Goal: Navigation & Orientation: Find specific page/section

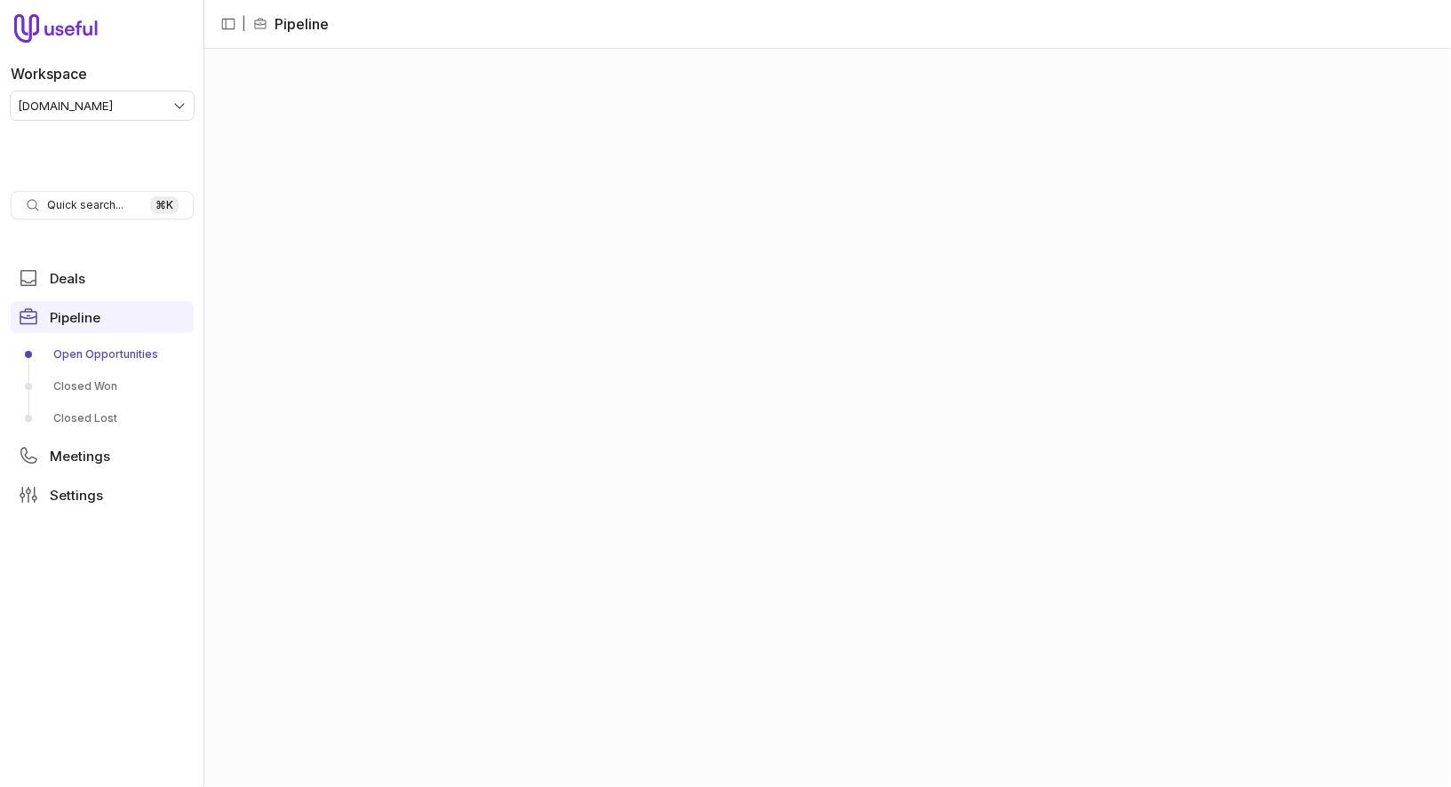
click at [137, 94] on html "Workspace tremendous.com Quick search... ⌘ K Deals Pipeline Open Opportunities …" at bounding box center [725, 393] width 1451 height 787
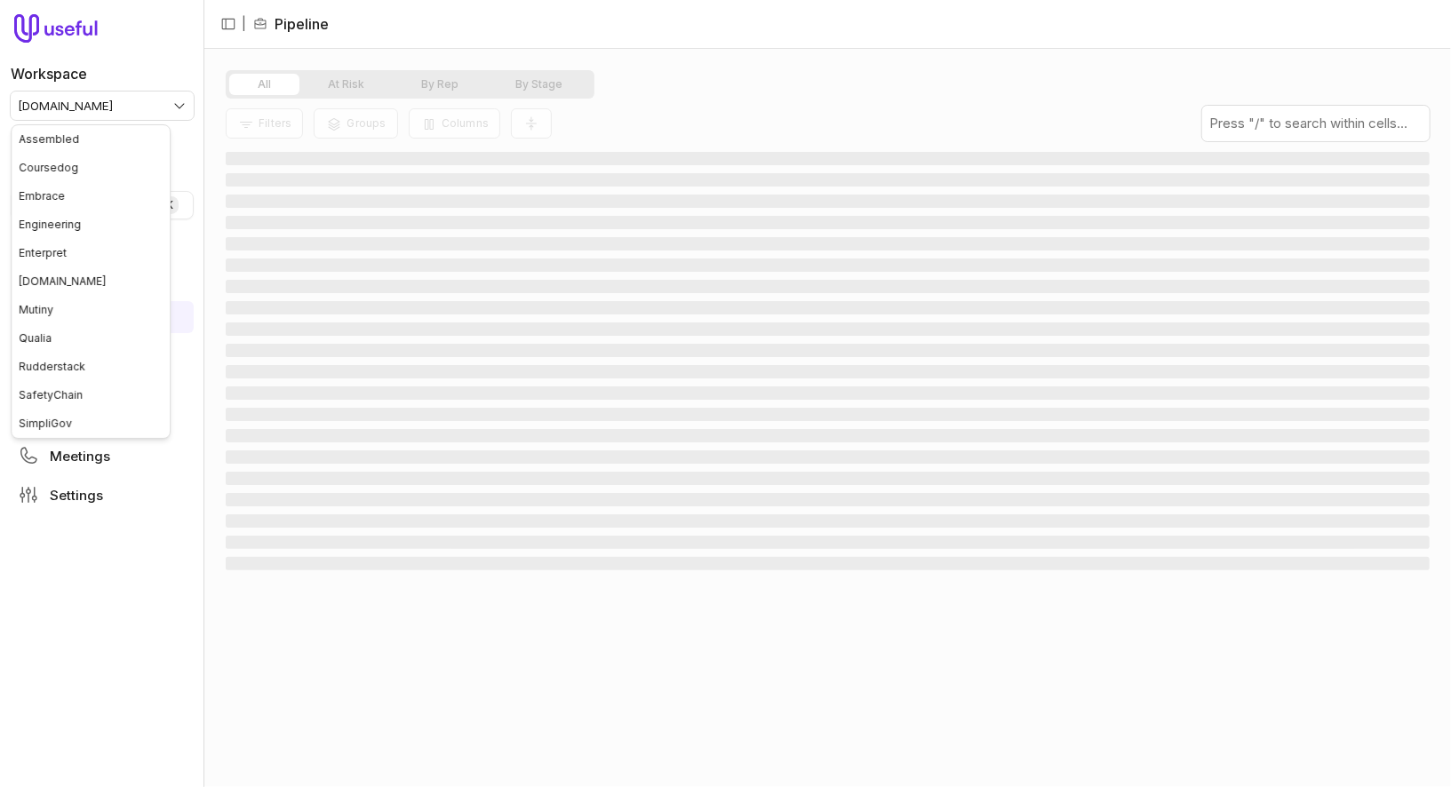
scroll to position [55, 0]
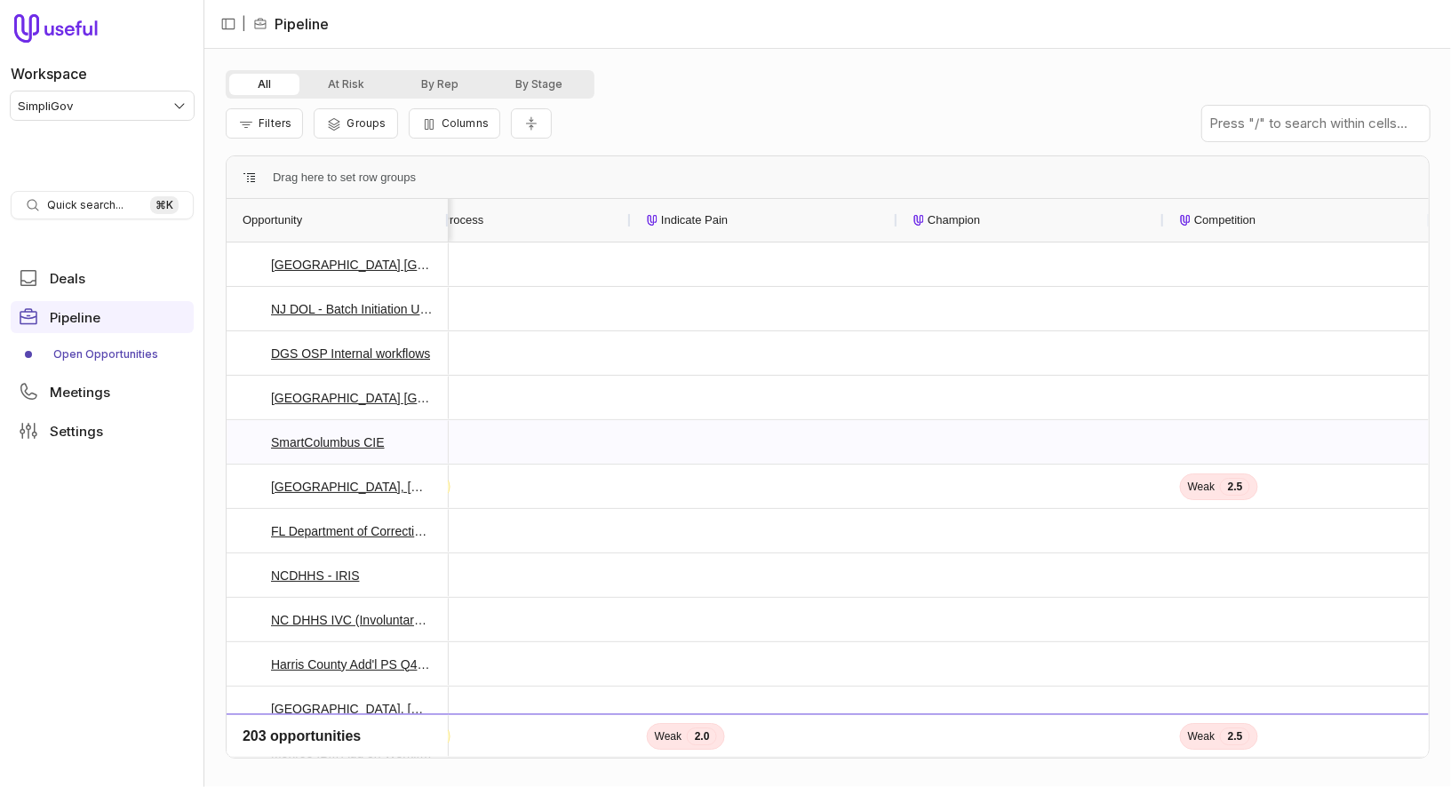
scroll to position [0, 1183]
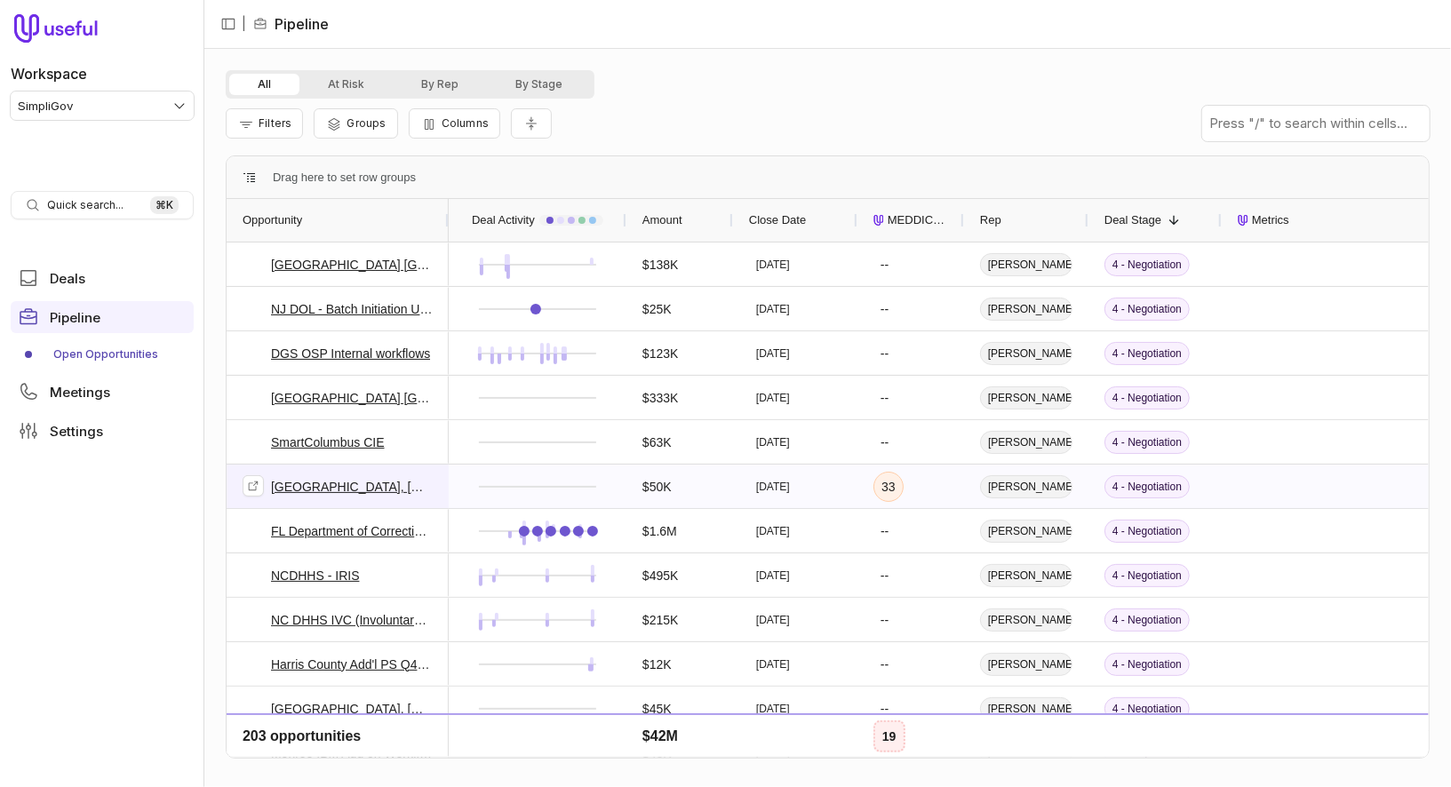
click at [376, 485] on link "[GEOGRAPHIC_DATA], [GEOGRAPHIC_DATA] - Y5 Upsell" at bounding box center [352, 486] width 162 height 21
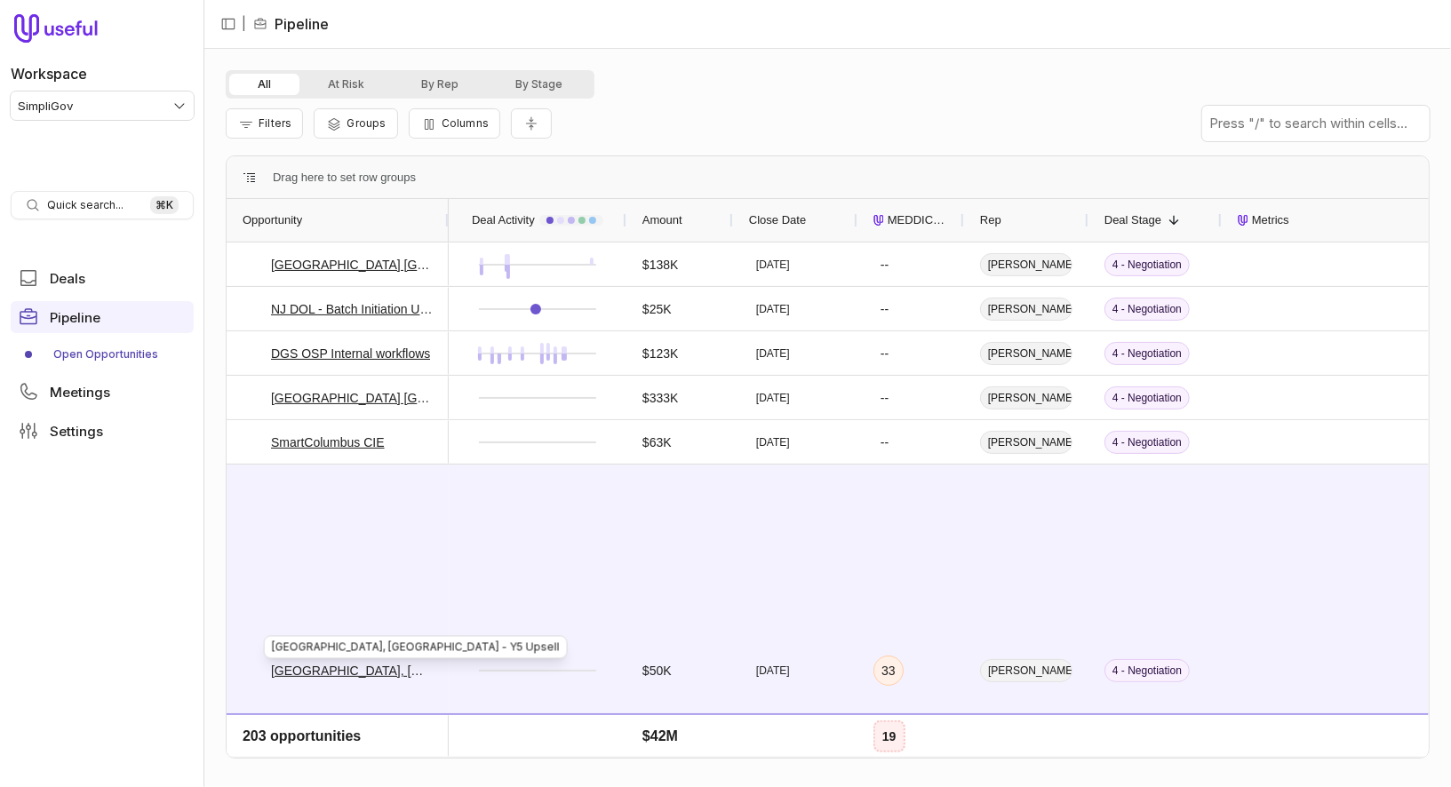
click at [1012, 57] on div "All At Risk By Rep By Stage Filters Groups Columns - Aaron Fusselman (SimpliGov…" at bounding box center [827, 418] width 1246 height 738
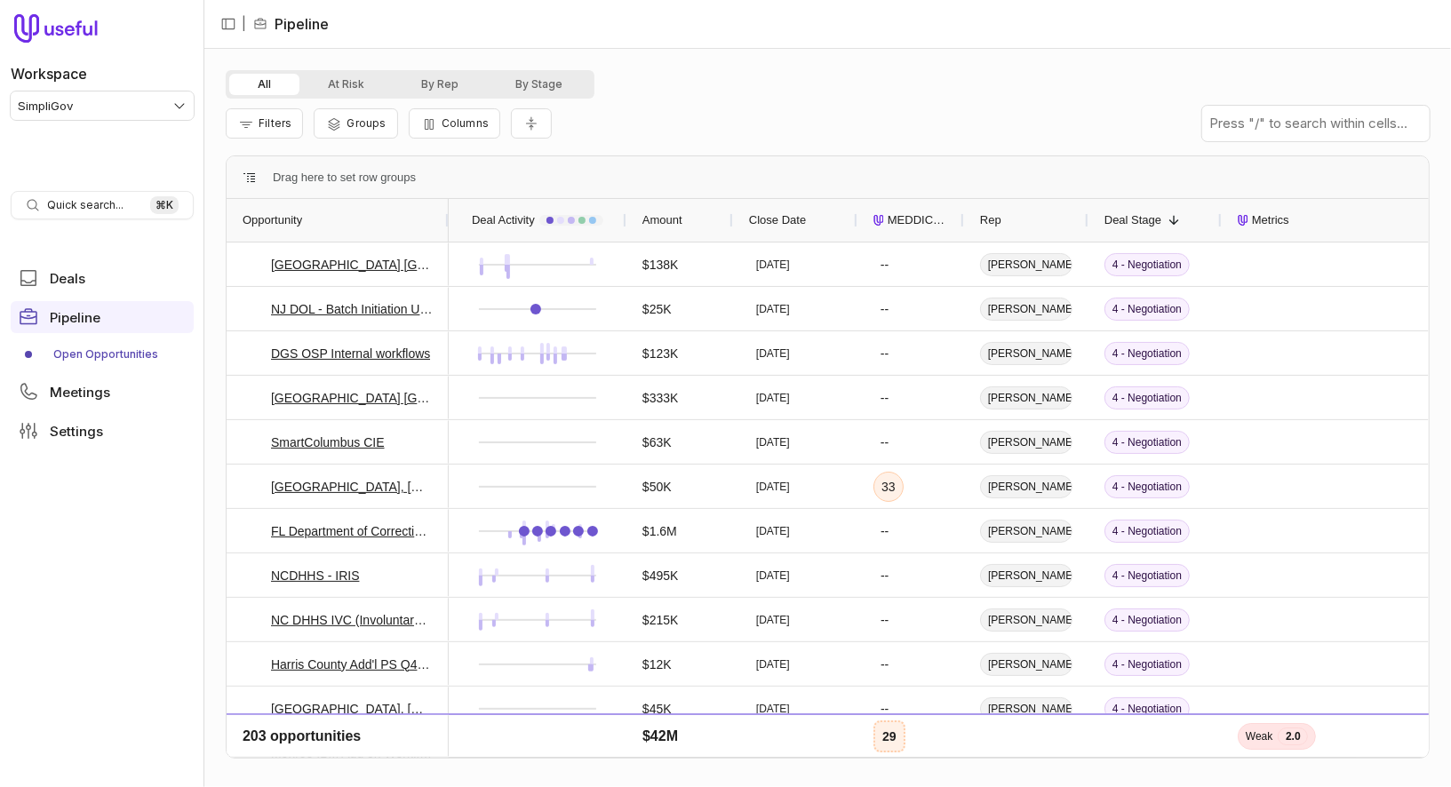
click at [1282, 229] on span "Metrics" at bounding box center [1270, 220] width 37 height 21
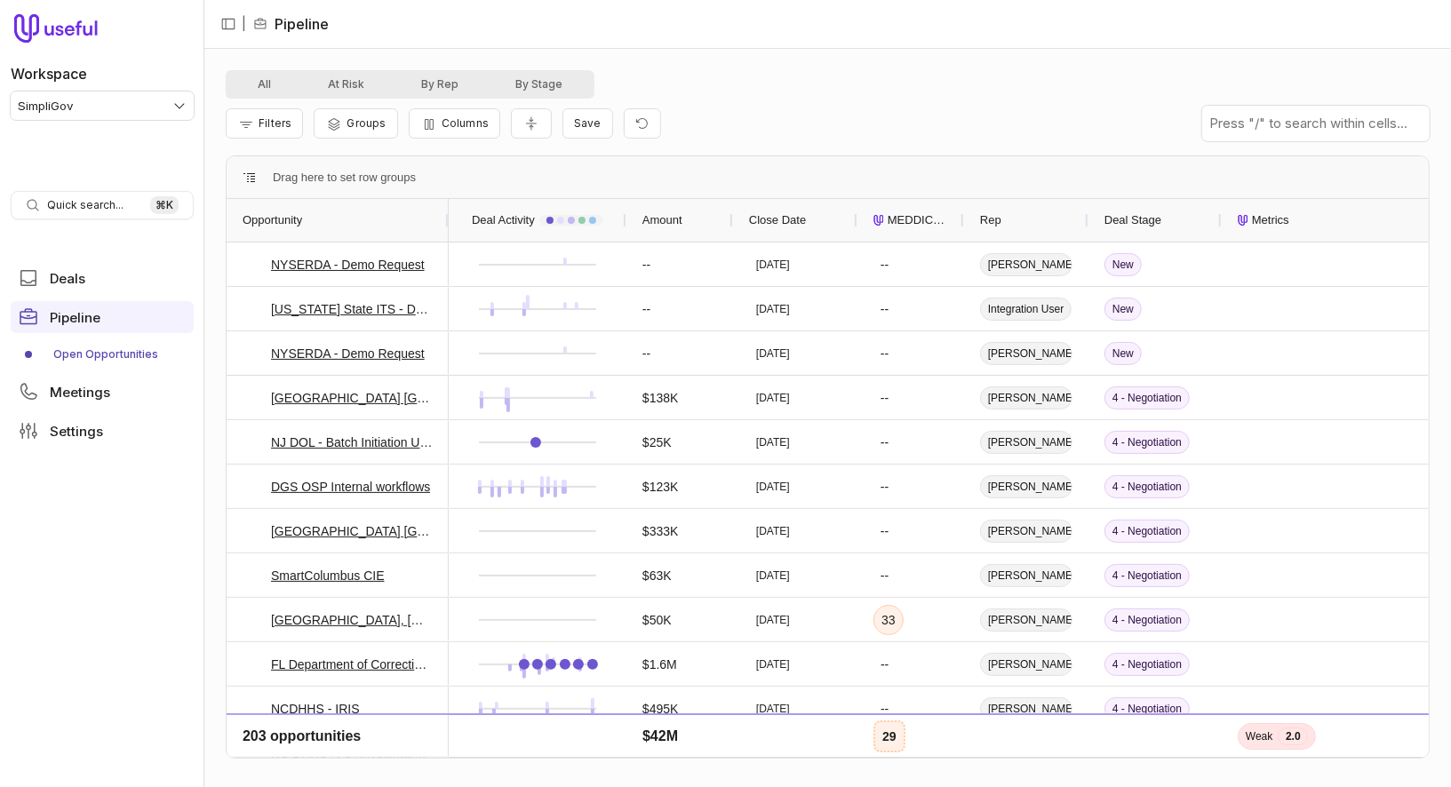
click at [1284, 223] on span "Metrics" at bounding box center [1270, 220] width 37 height 21
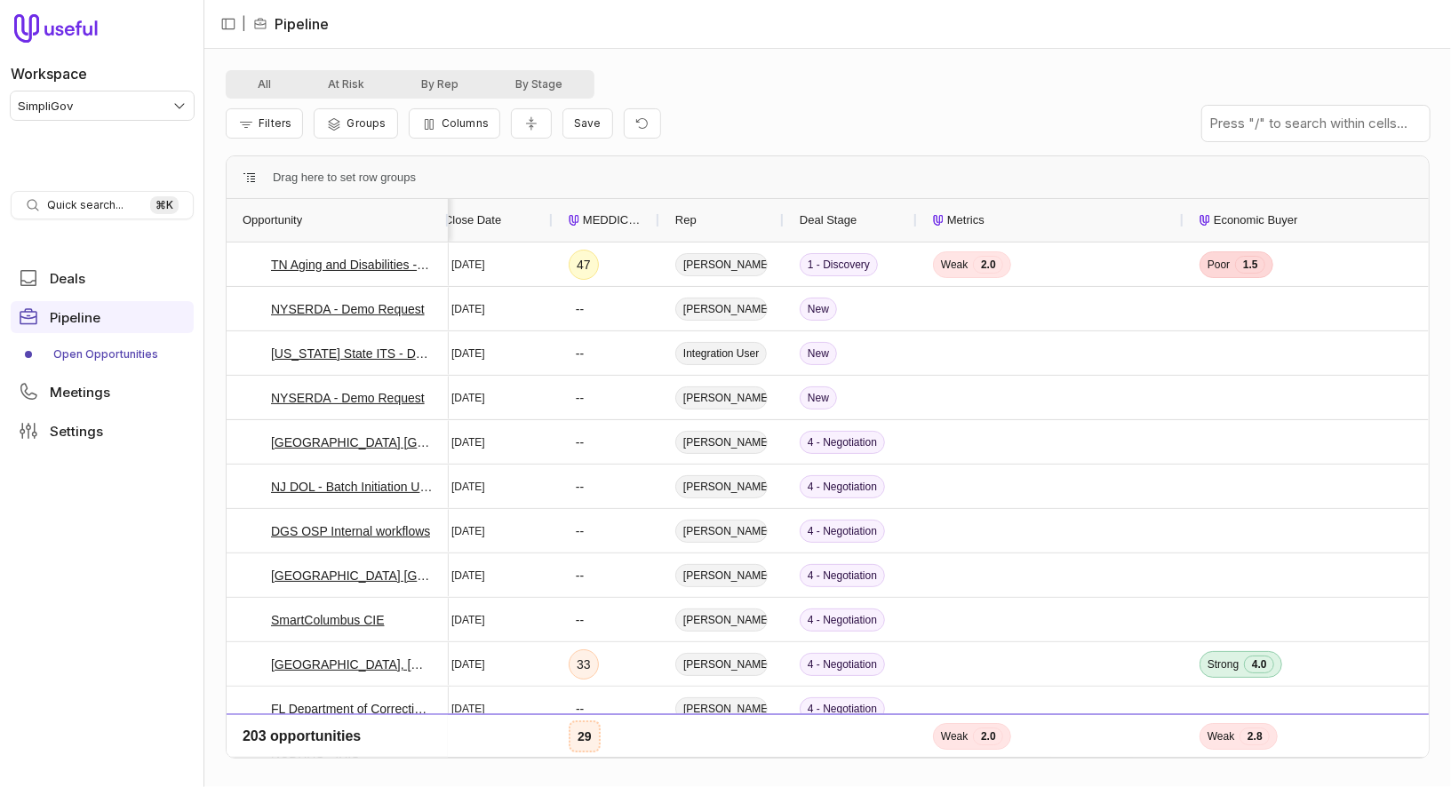
click at [1288, 237] on div "Economic Buyer" at bounding box center [1316, 220] width 235 height 43
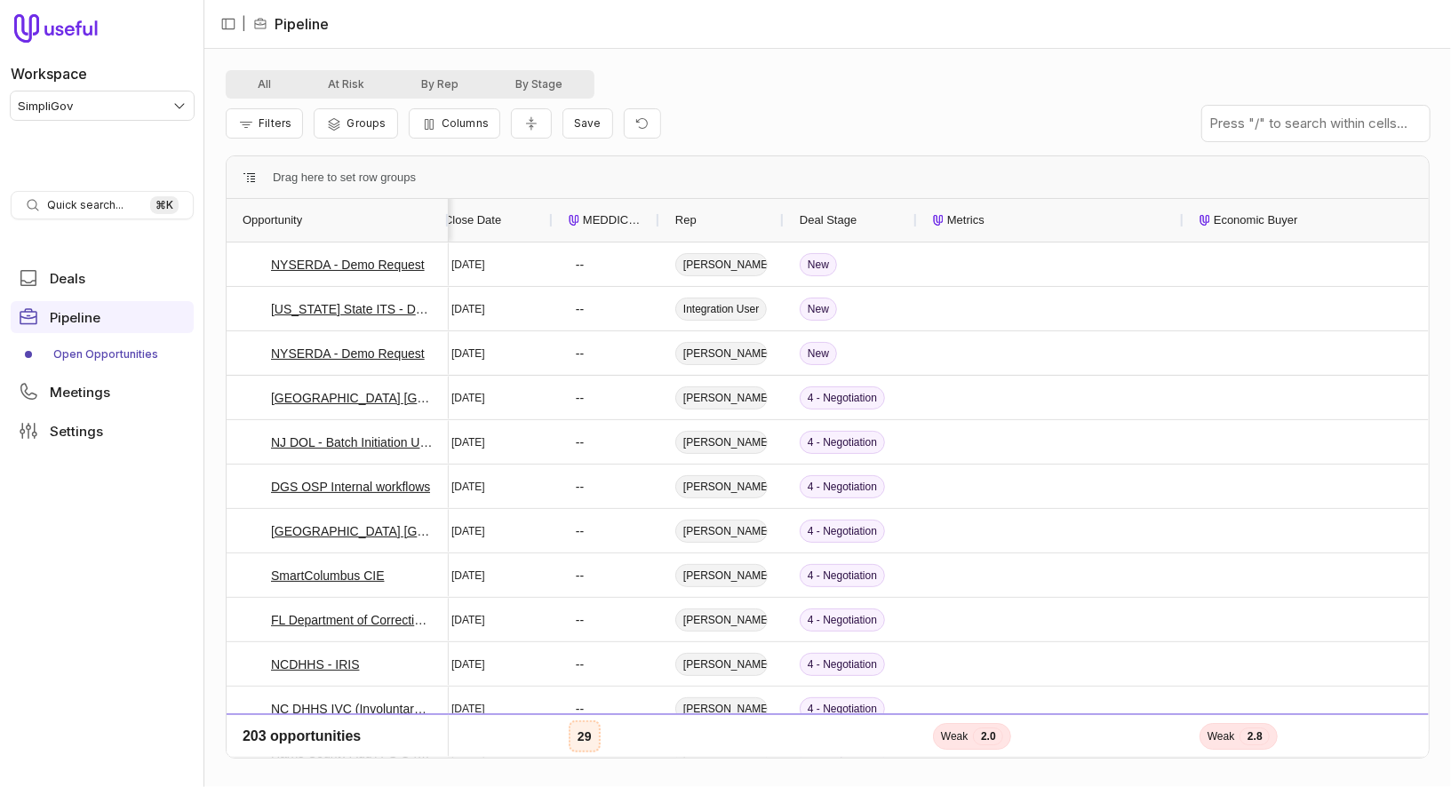
click at [1274, 232] on div "Economic Buyer" at bounding box center [1316, 220] width 235 height 43
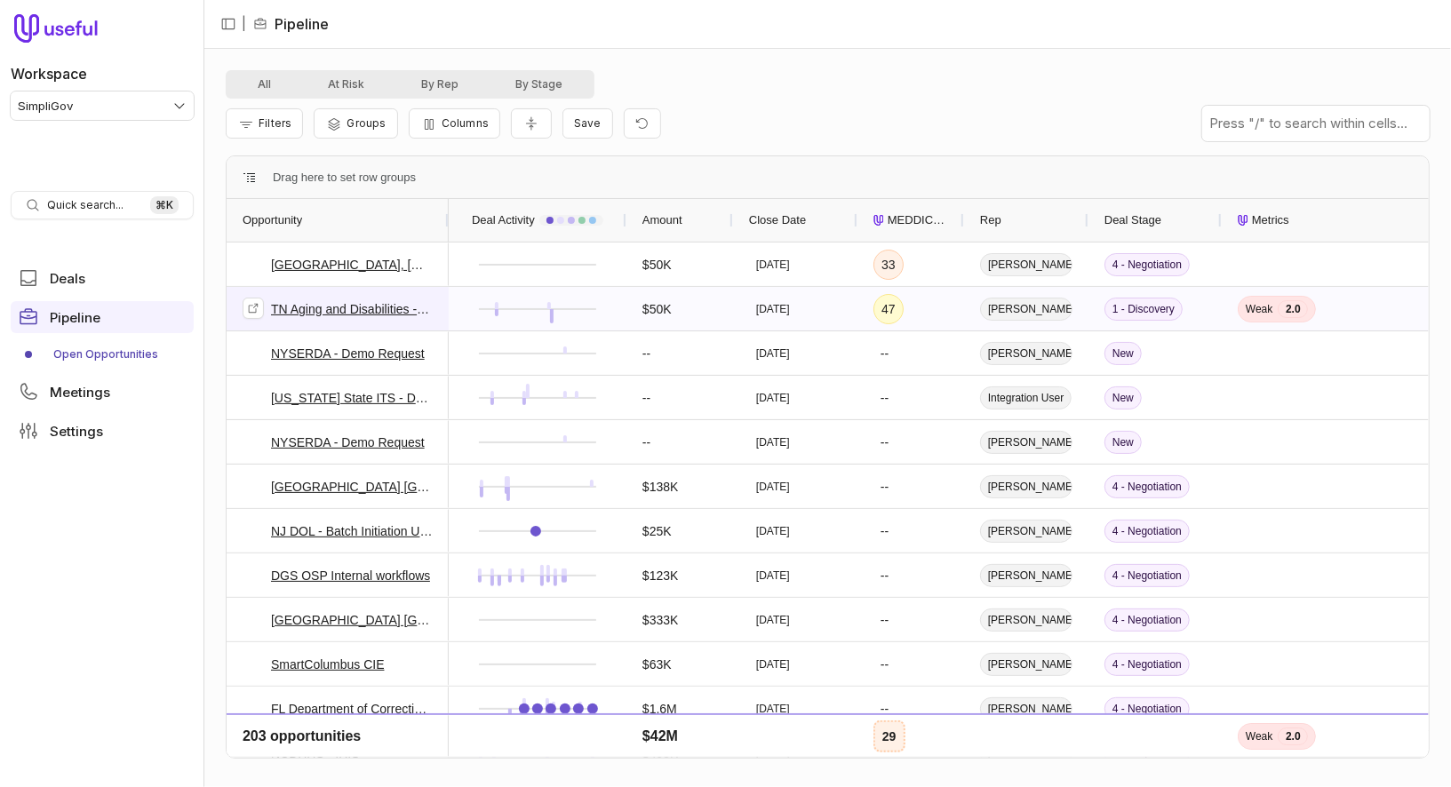
click at [385, 306] on link "TN Aging and Disabilities - Independent MAPS Initiative" at bounding box center [352, 308] width 162 height 21
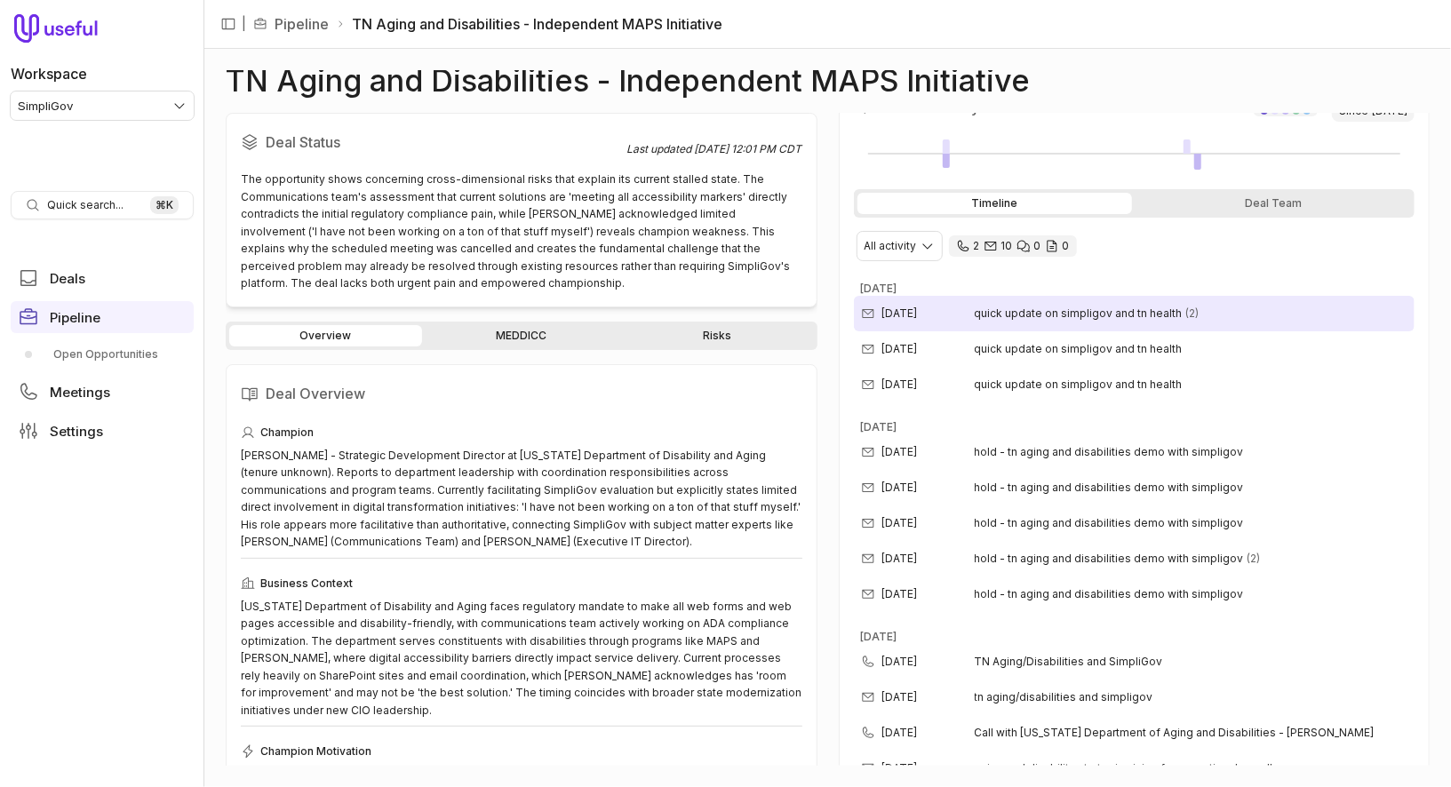
scroll to position [349, 0]
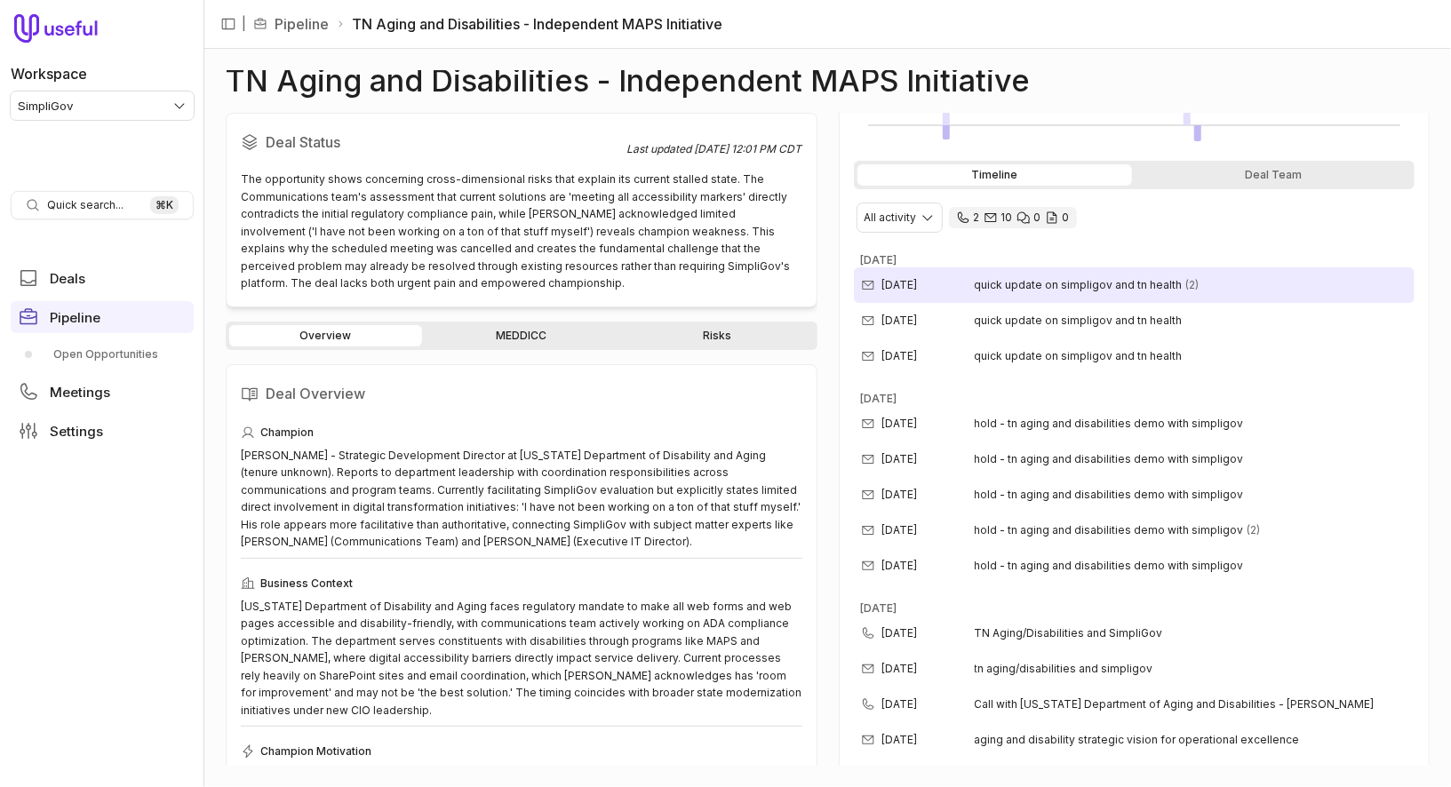
click at [1130, 284] on span "quick update on simpligov and tn health" at bounding box center [1078, 285] width 208 height 14
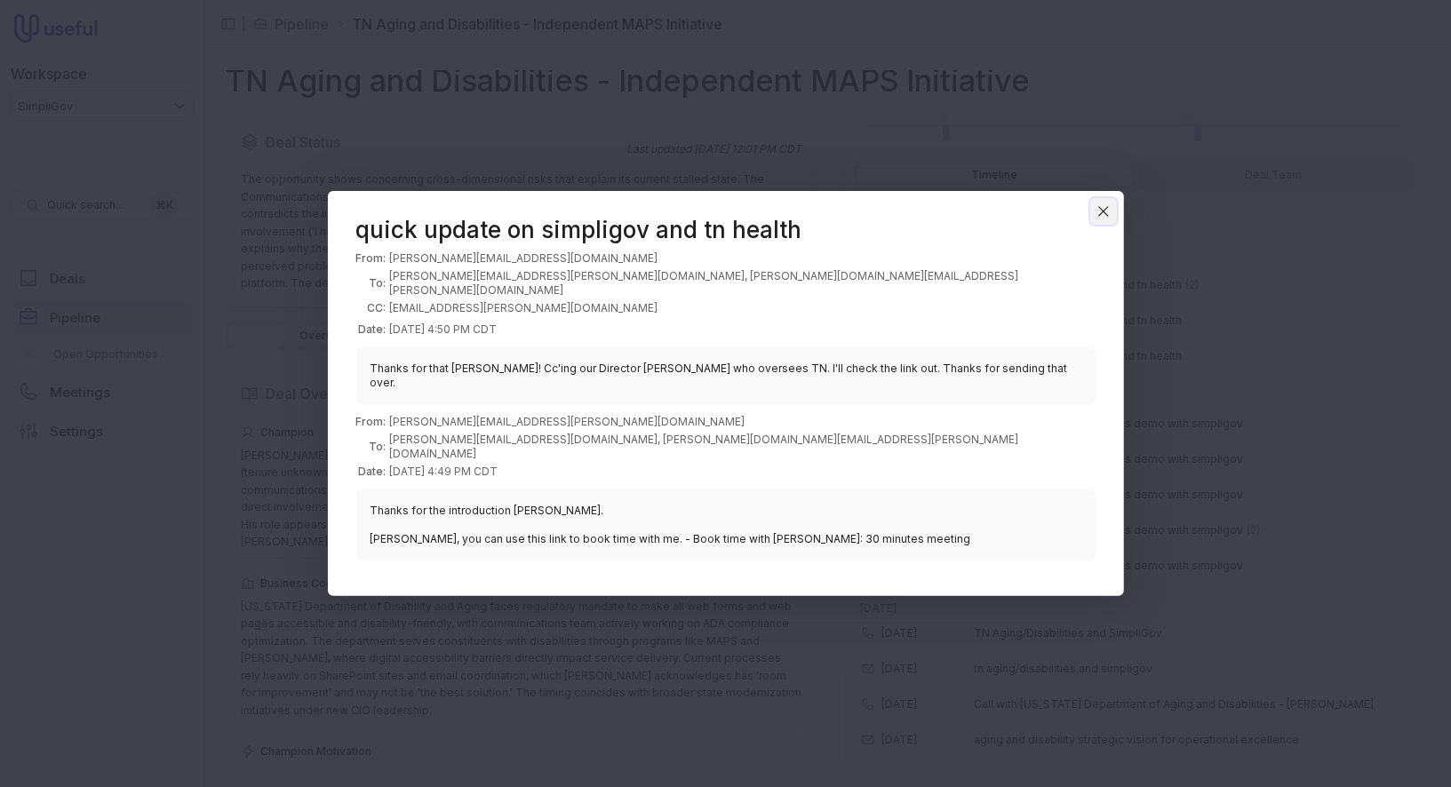
click at [1104, 225] on button "Close" at bounding box center [1103, 211] width 27 height 27
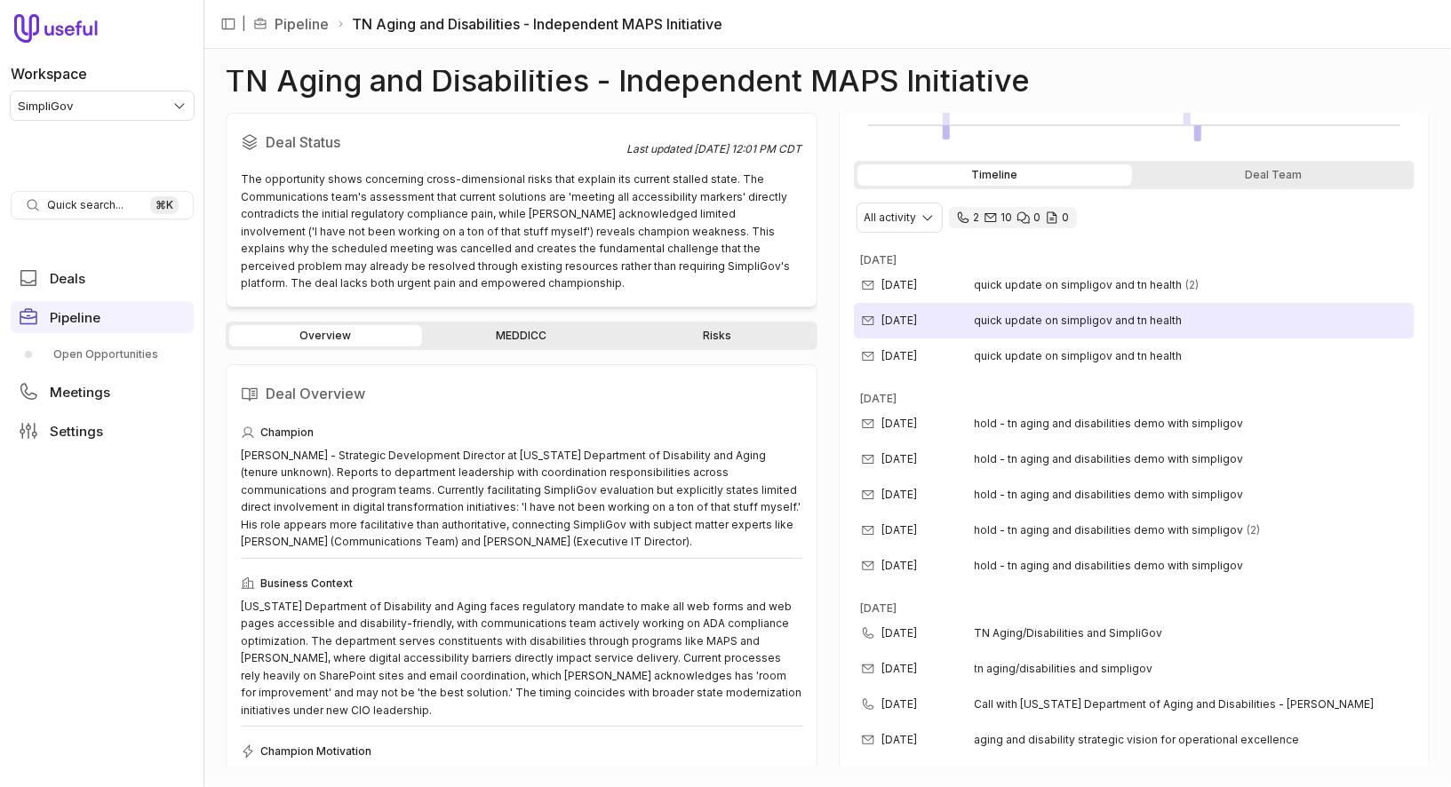
click at [1108, 314] on span "quick update on simpligov and tn health" at bounding box center [1078, 321] width 208 height 14
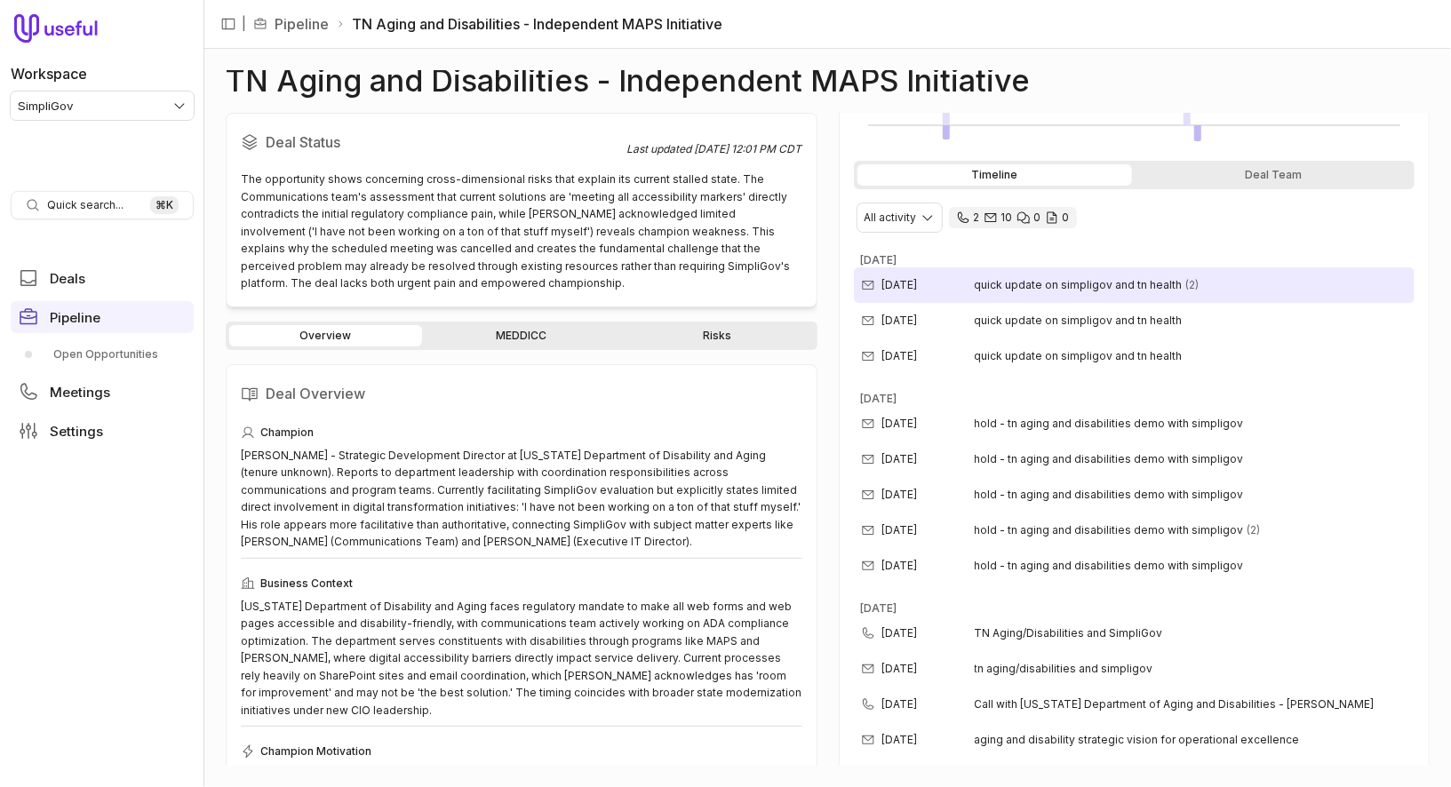
click at [1173, 268] on div "[DATE] quick update on simpligov and tn health (2)" at bounding box center [1134, 285] width 561 height 36
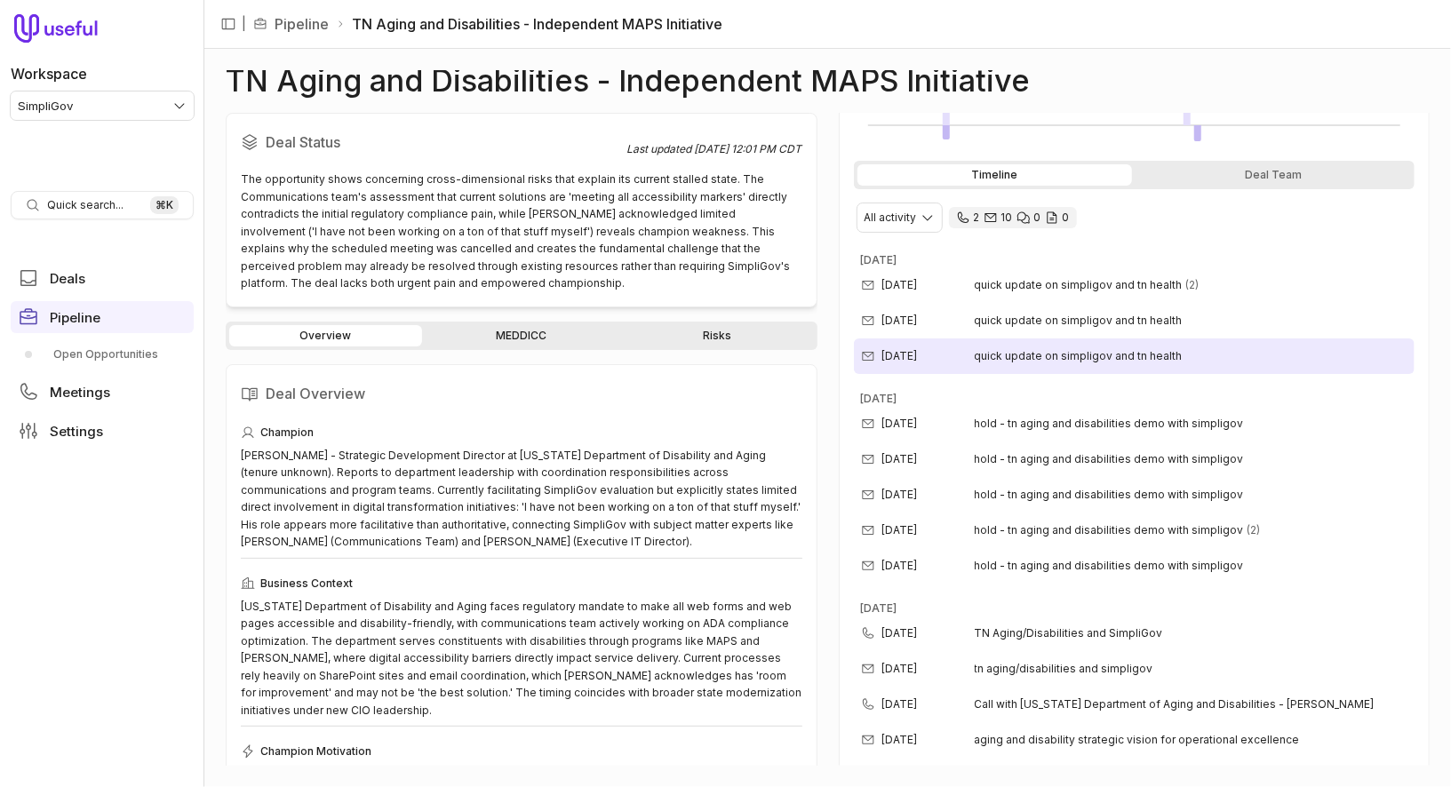
click at [1146, 349] on span "quick update on simpligov and tn health" at bounding box center [1078, 356] width 208 height 14
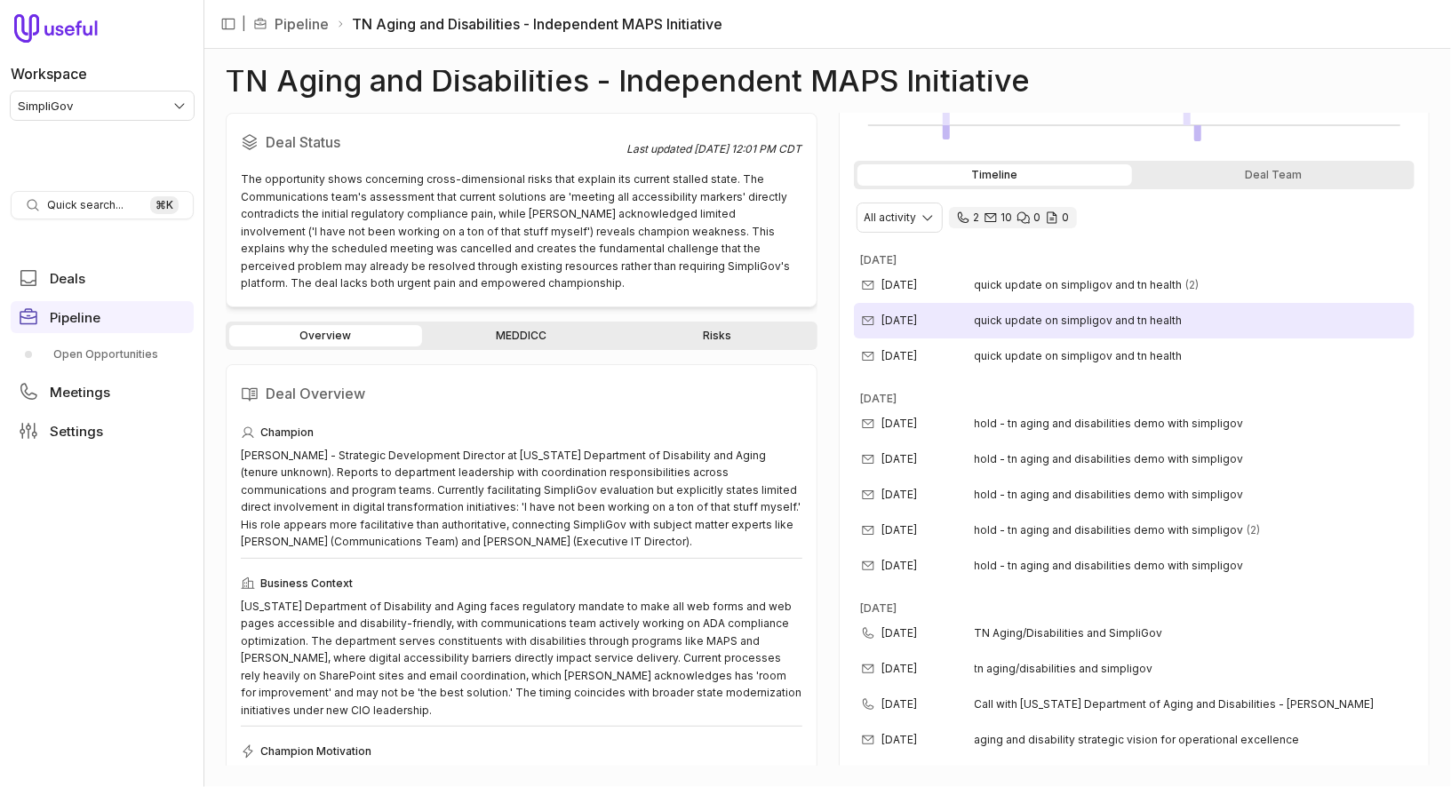
click at [1181, 325] on div "[DATE] quick update on simpligov and tn health" at bounding box center [1134, 321] width 561 height 36
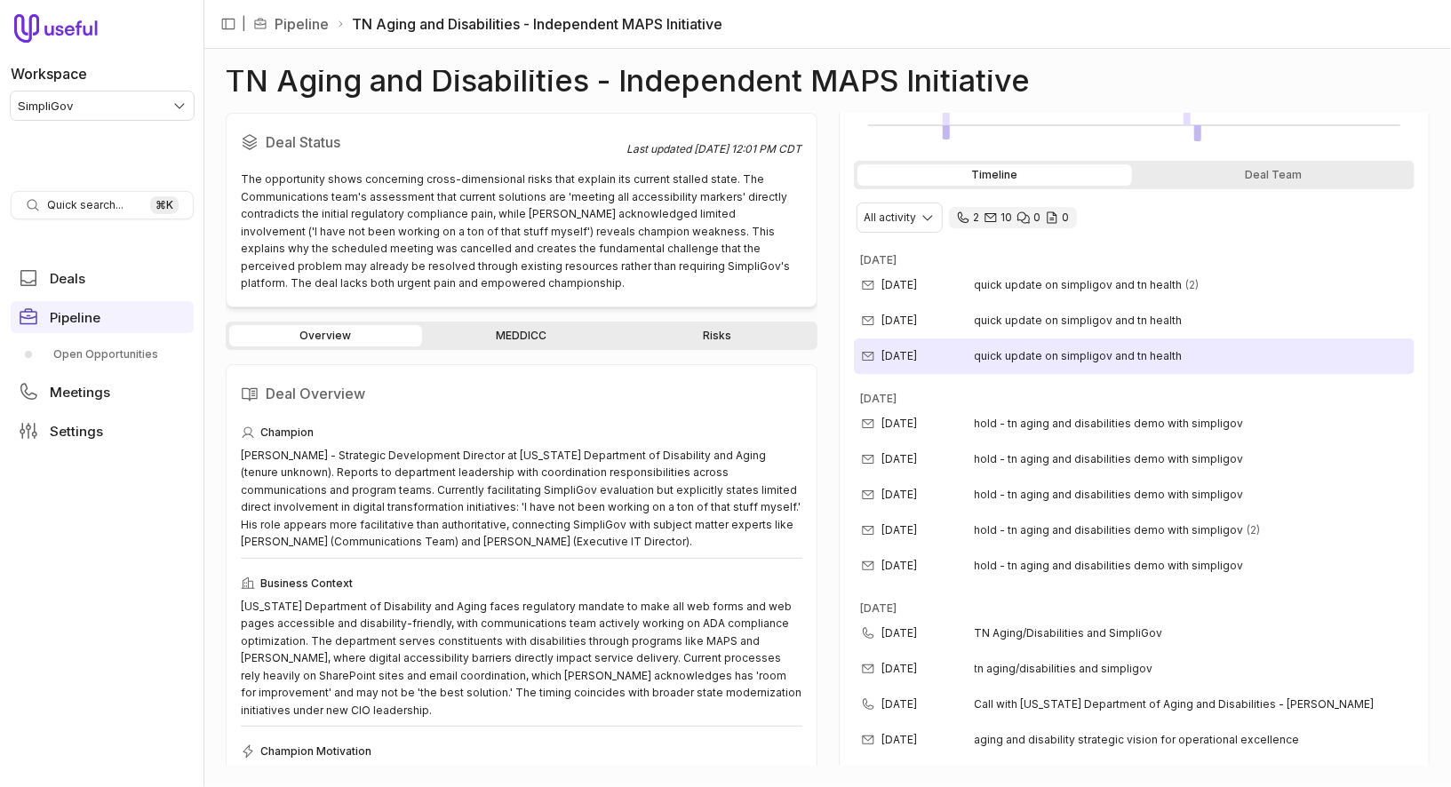
click at [1151, 341] on div "[DATE] quick update on simpligov and tn health" at bounding box center [1134, 356] width 561 height 36
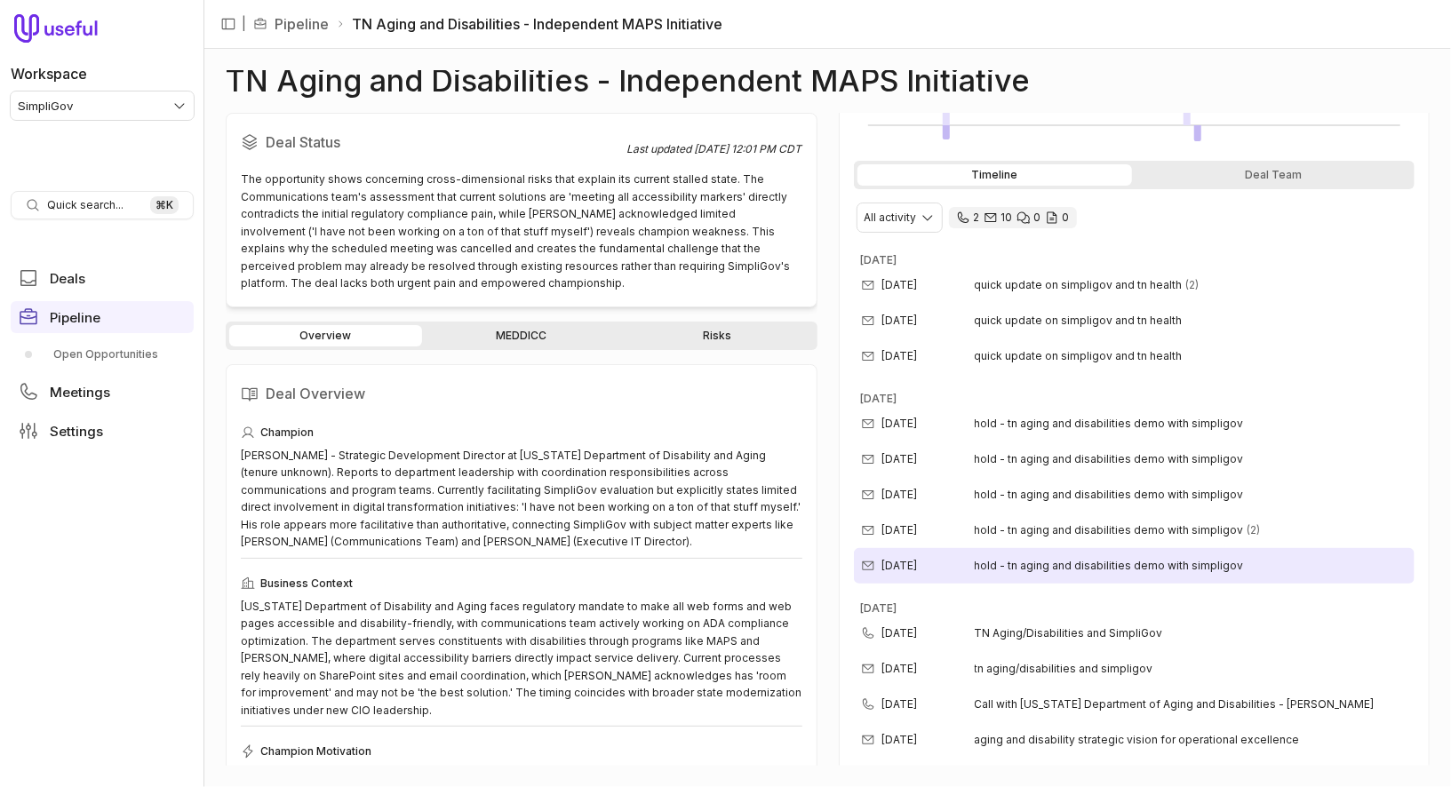
click at [1149, 549] on div "[DATE] hold - tn aging and disabilities demo with simpligov" at bounding box center [1134, 566] width 561 height 36
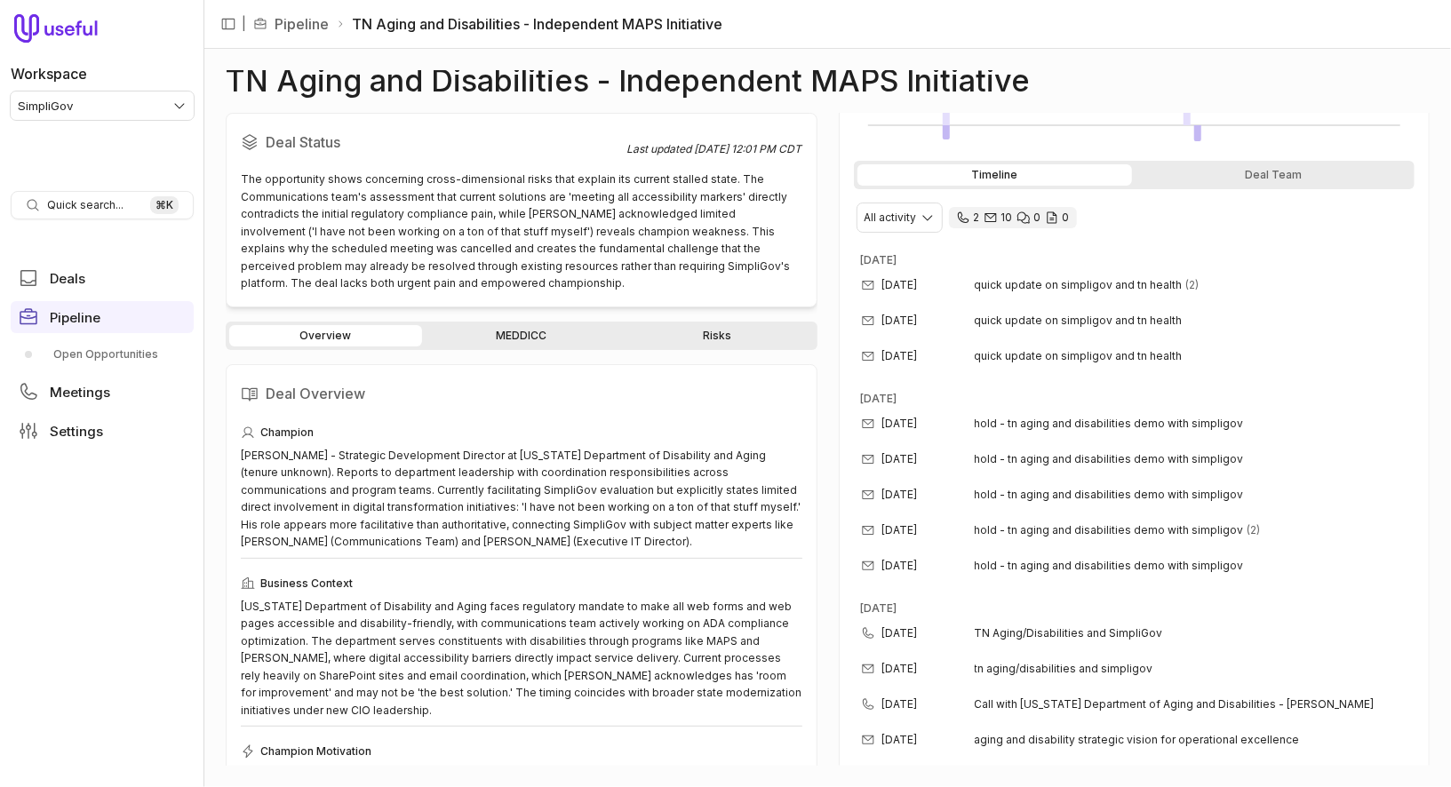
click at [1171, 526] on span "hold - tn aging and disabilities demo with simpligov" at bounding box center [1108, 530] width 269 height 14
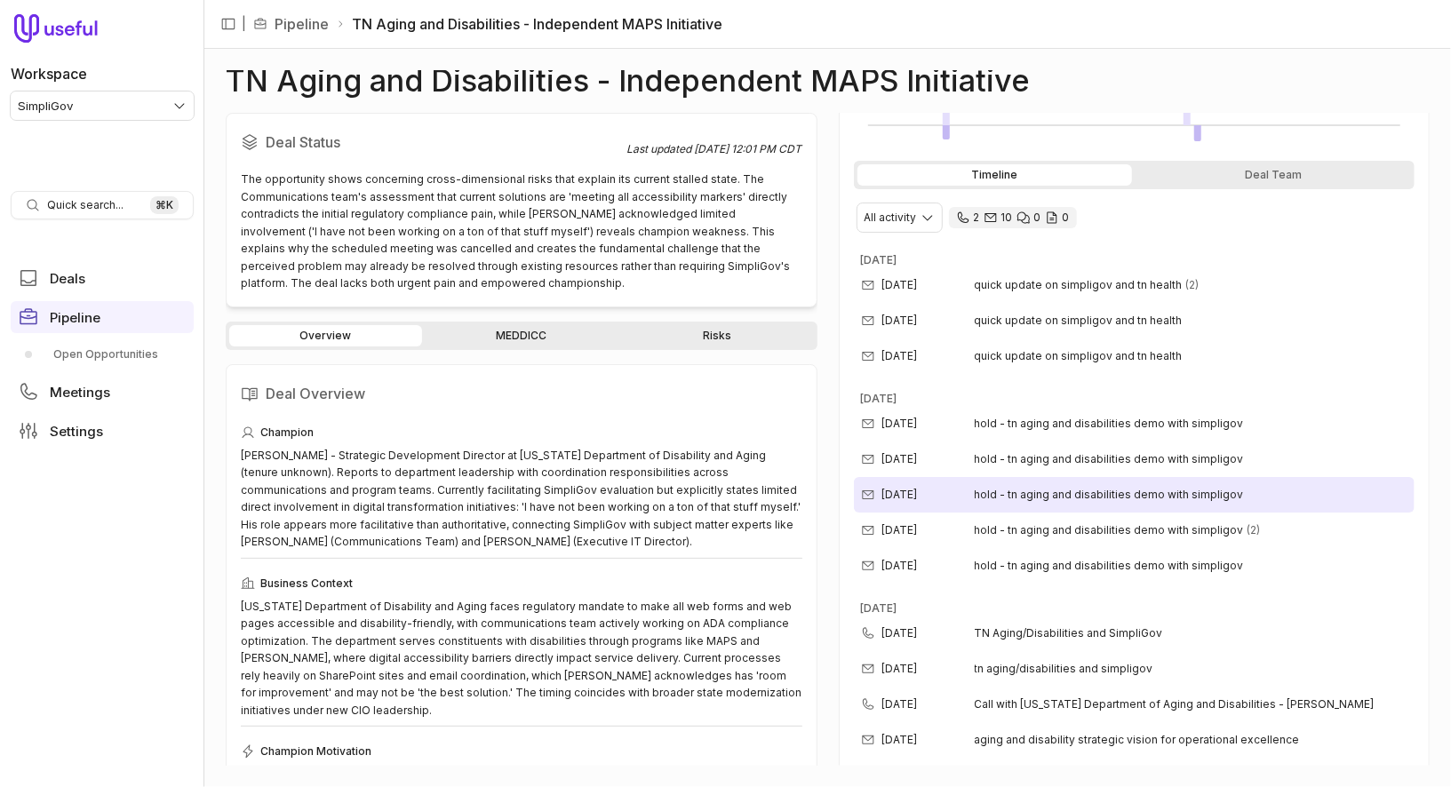
click at [1161, 493] on span "hold - tn aging and disabilities demo with simpligov" at bounding box center [1108, 495] width 269 height 14
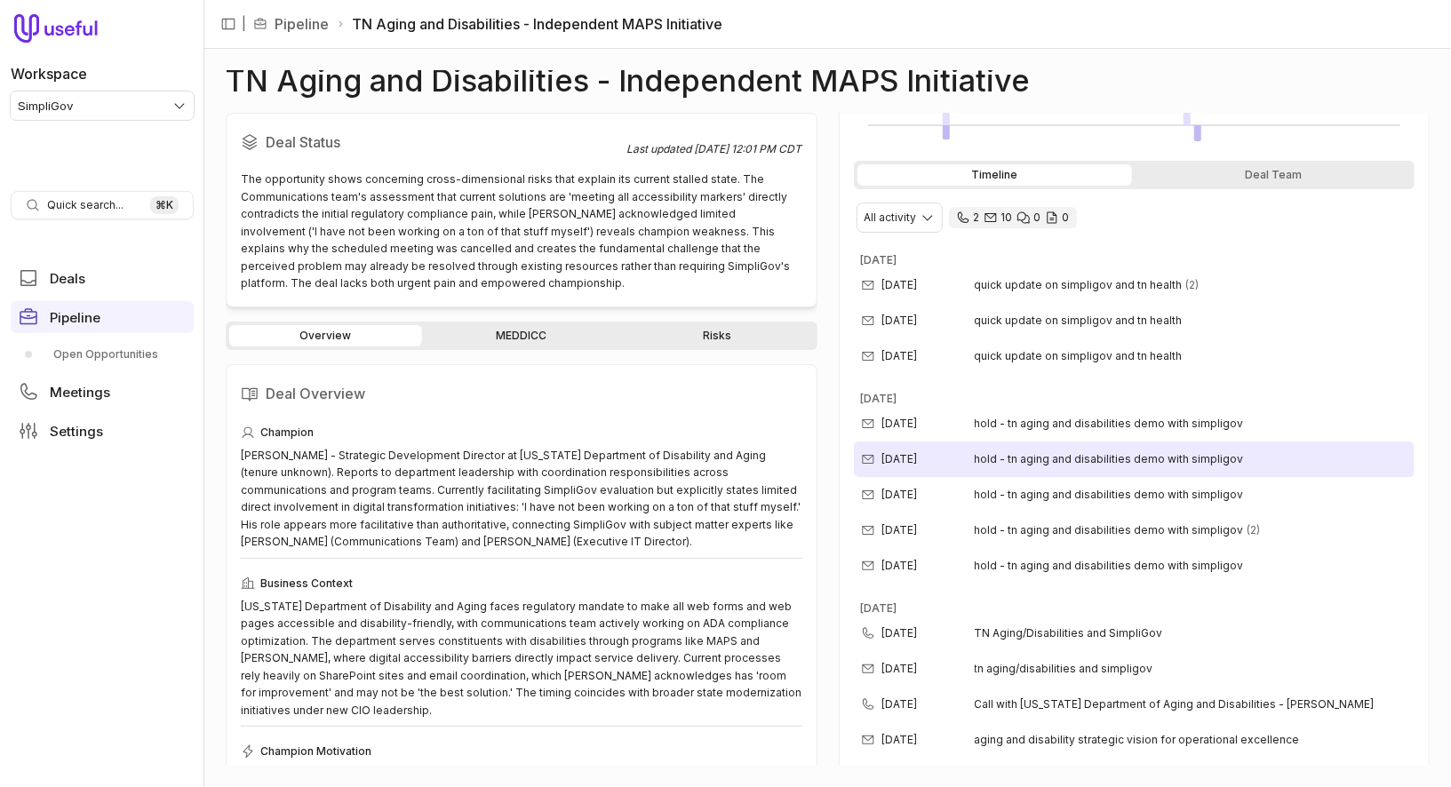
click at [1150, 452] on span "hold - tn aging and disabilities demo with simpligov" at bounding box center [1108, 459] width 269 height 14
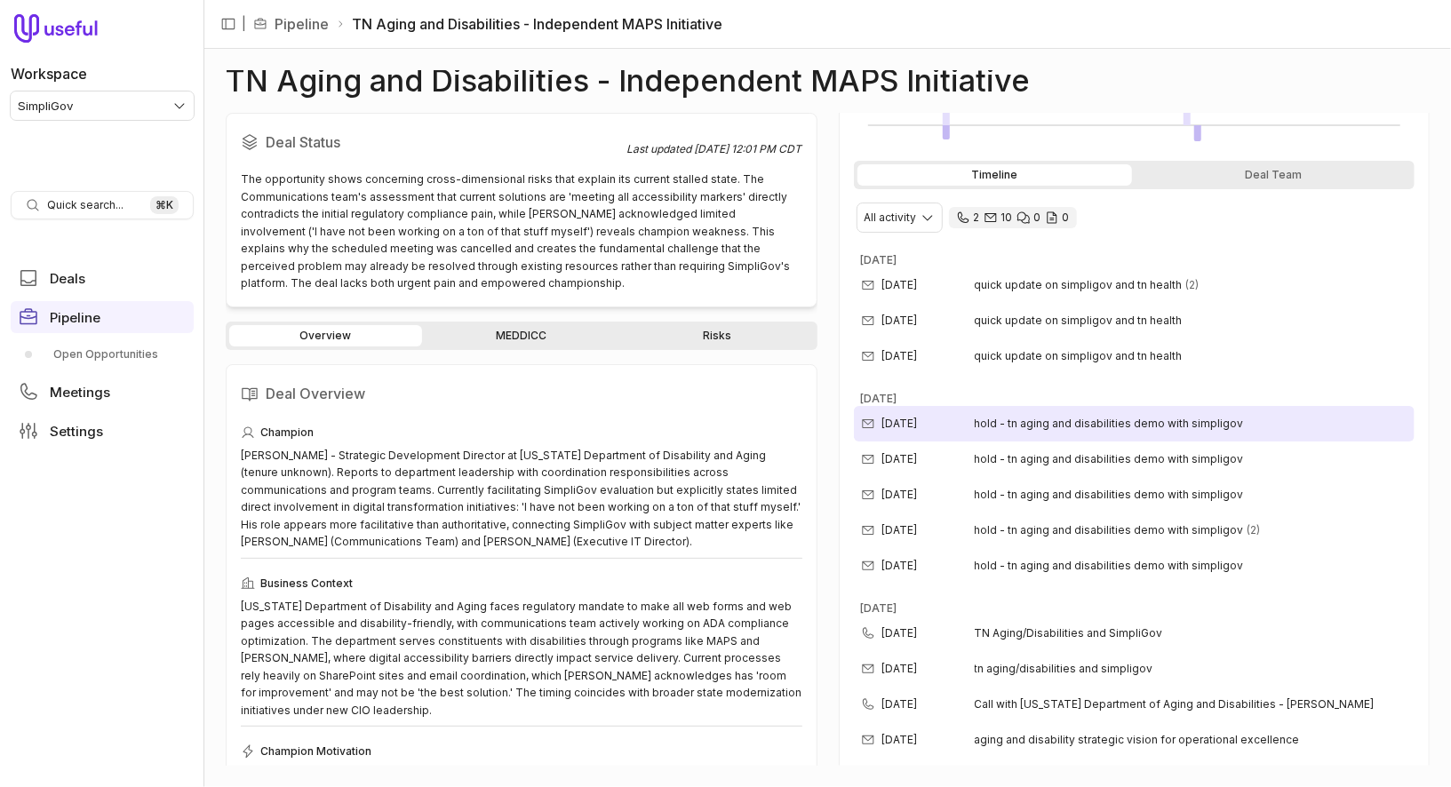
click at [1149, 419] on span "hold - tn aging and disabilities demo with simpligov" at bounding box center [1108, 424] width 269 height 14
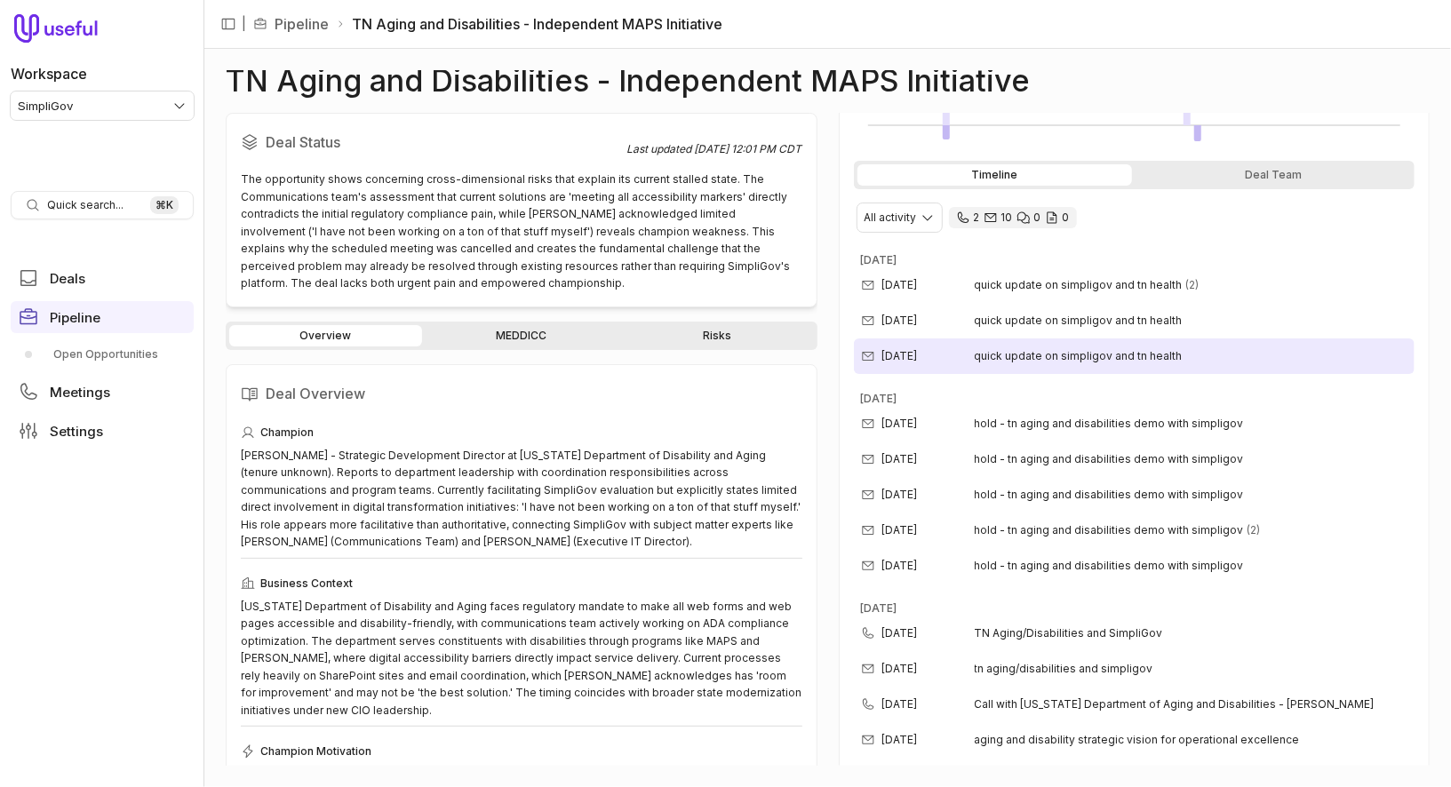
click at [1144, 356] on span "quick update on simpligov and tn health" at bounding box center [1078, 356] width 208 height 14
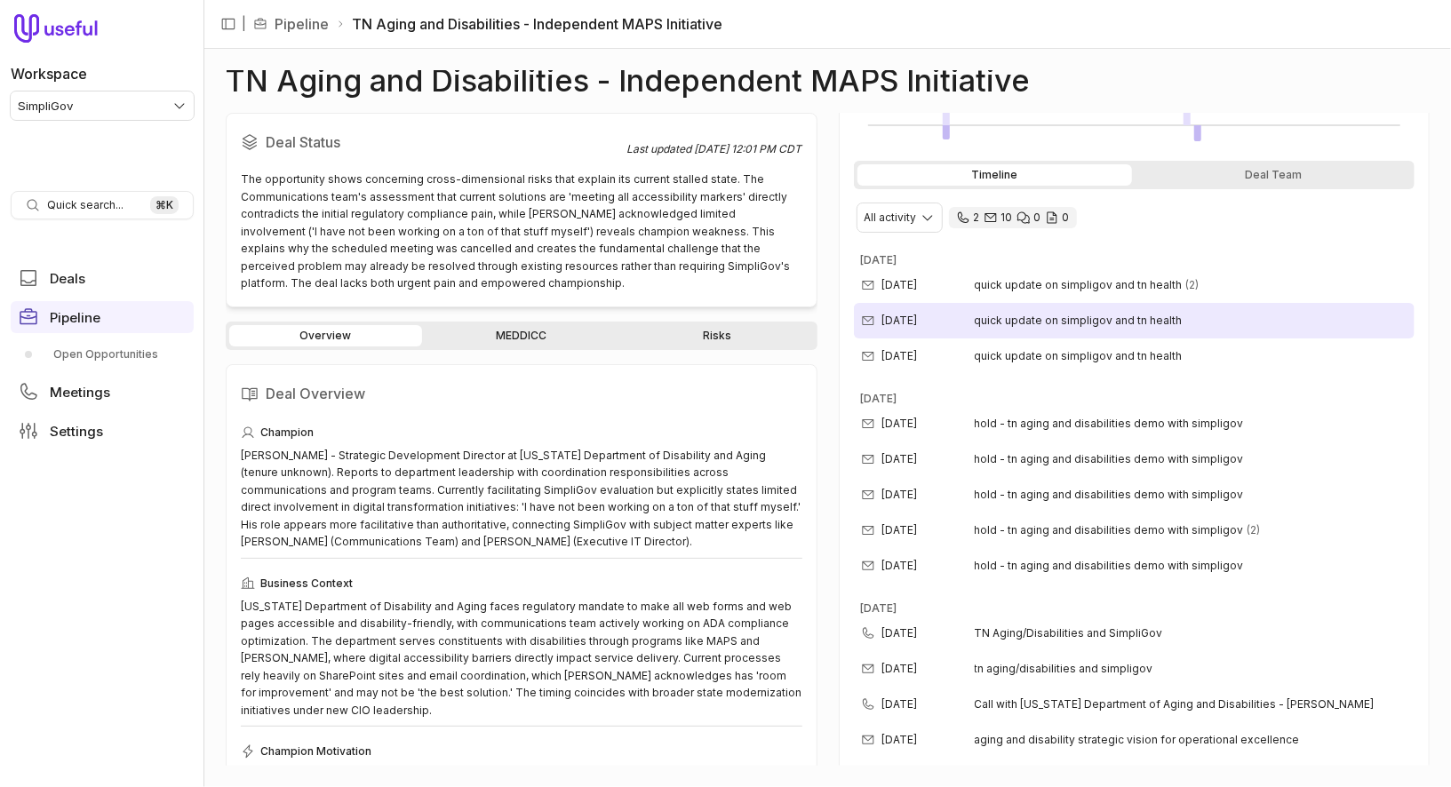
click at [1154, 325] on div "Sep 17, 2025 quick update on simpligov and tn health" at bounding box center [1134, 321] width 561 height 36
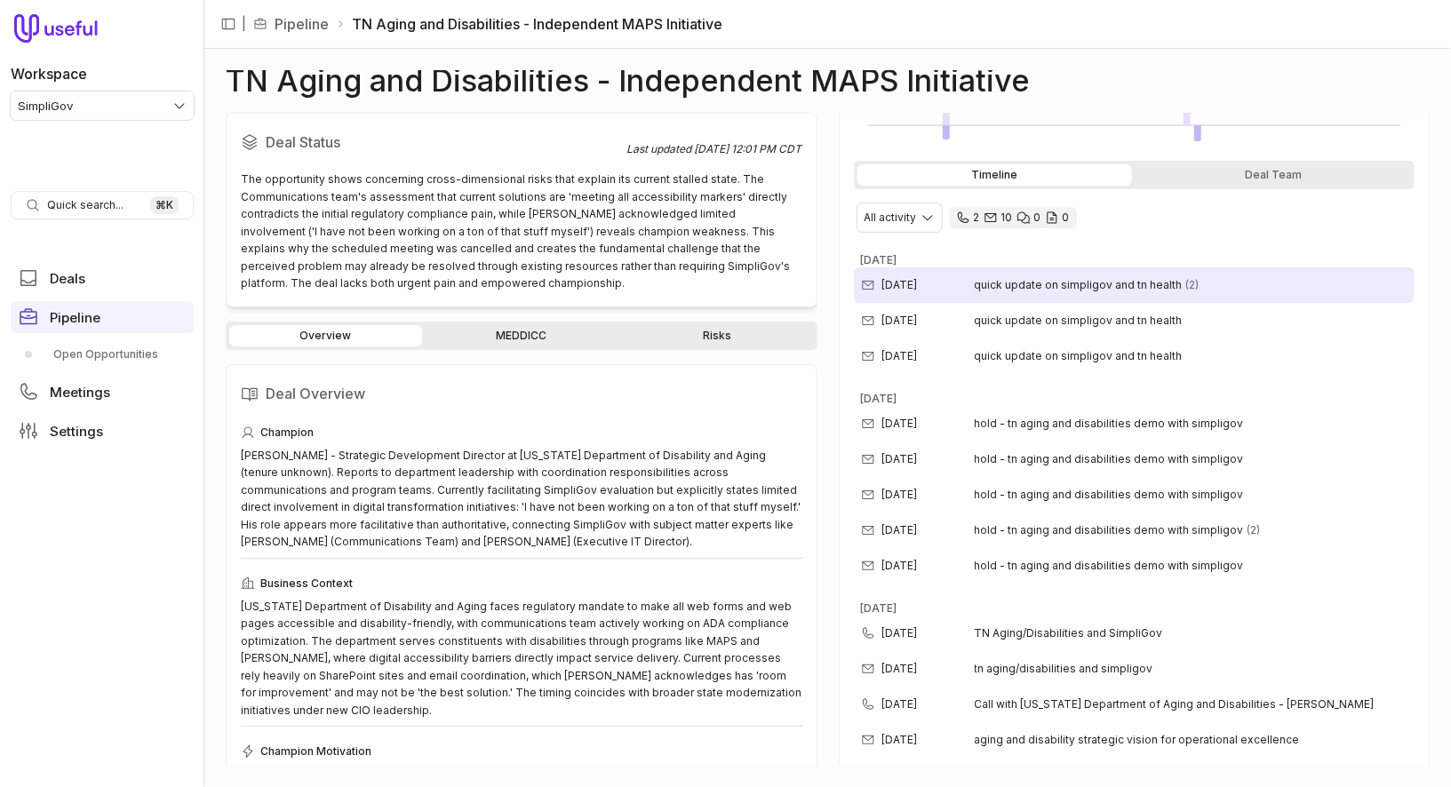
click at [1153, 283] on span "quick update on simpligov and tn health" at bounding box center [1078, 285] width 208 height 14
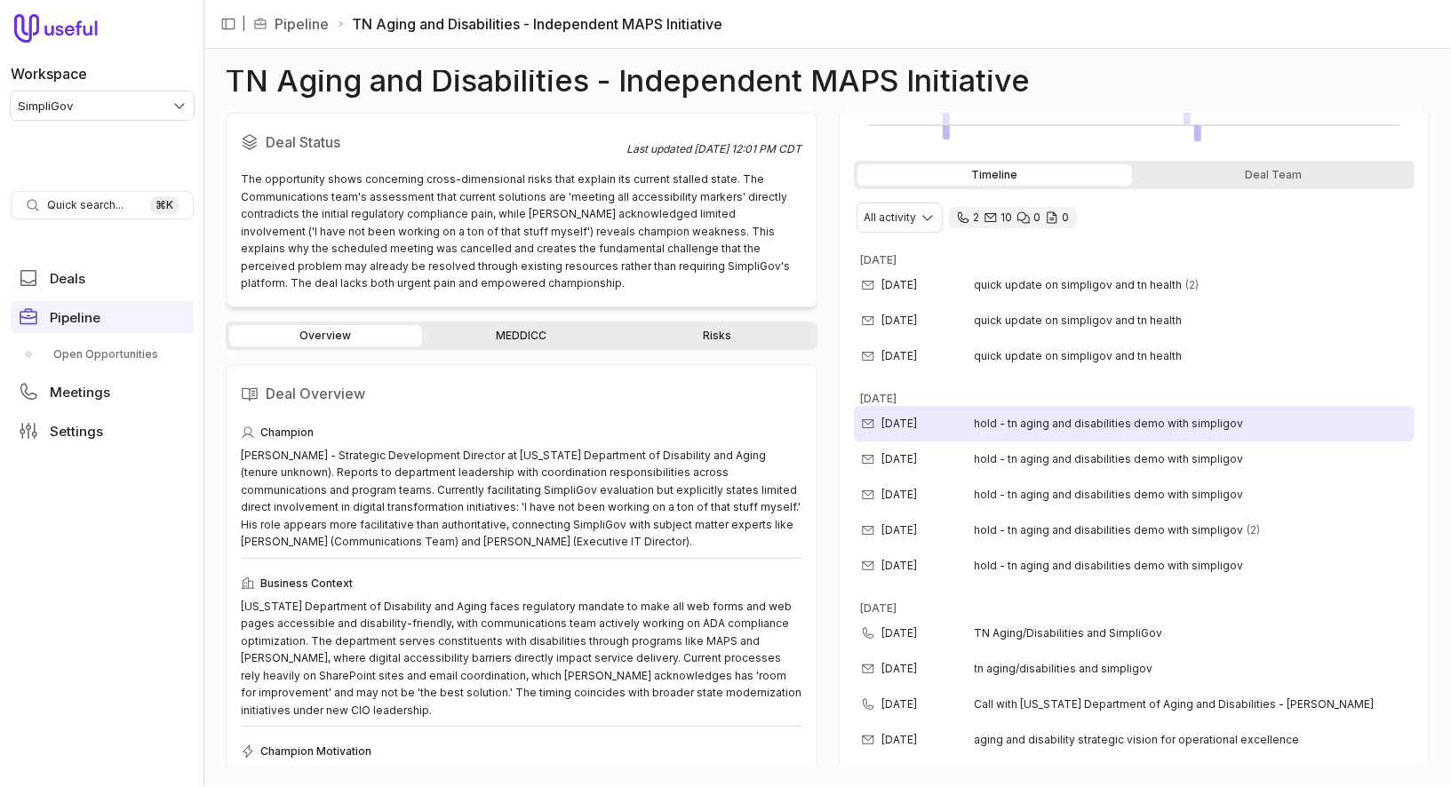
scroll to position [0, 0]
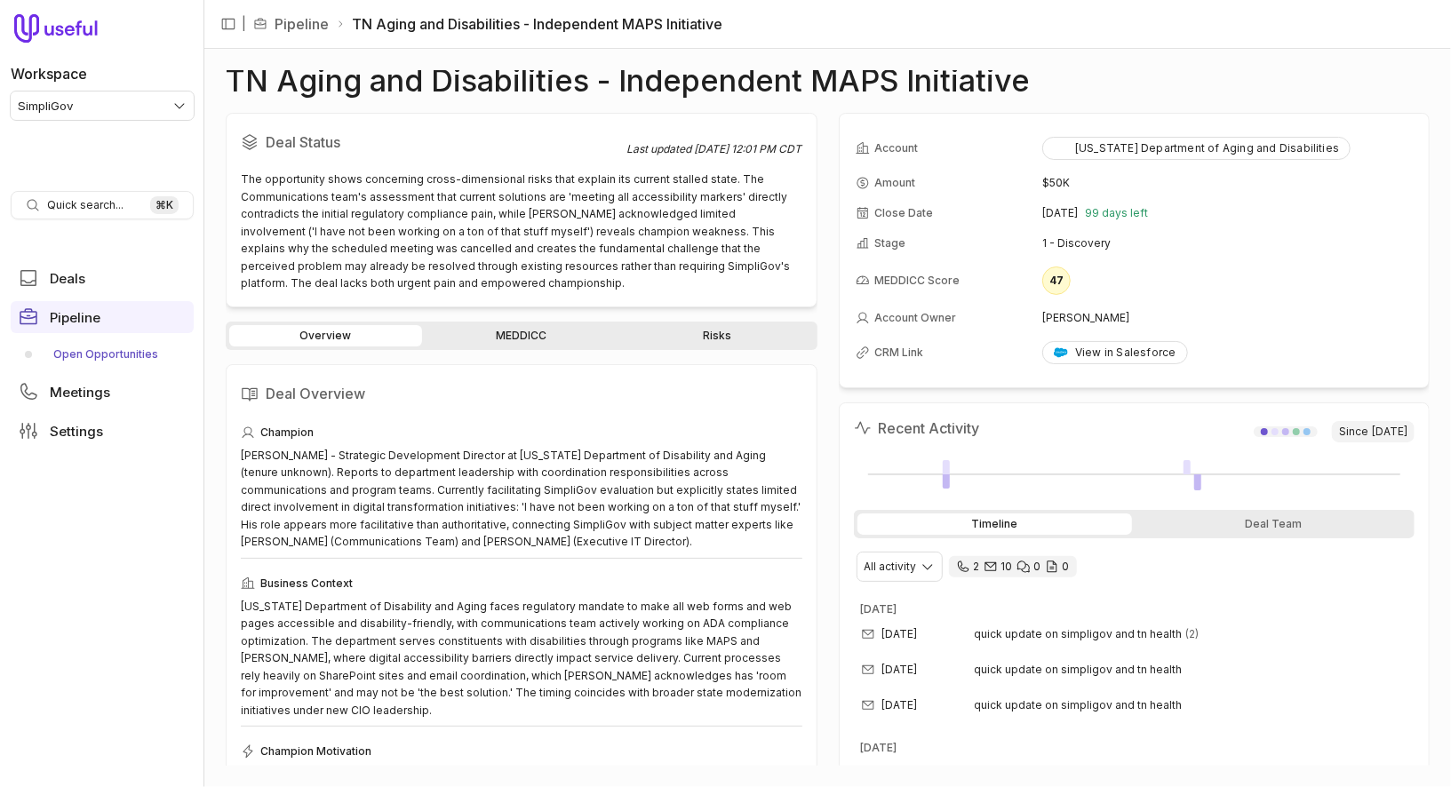
click at [112, 352] on link "Open Opportunities" at bounding box center [102, 354] width 183 height 28
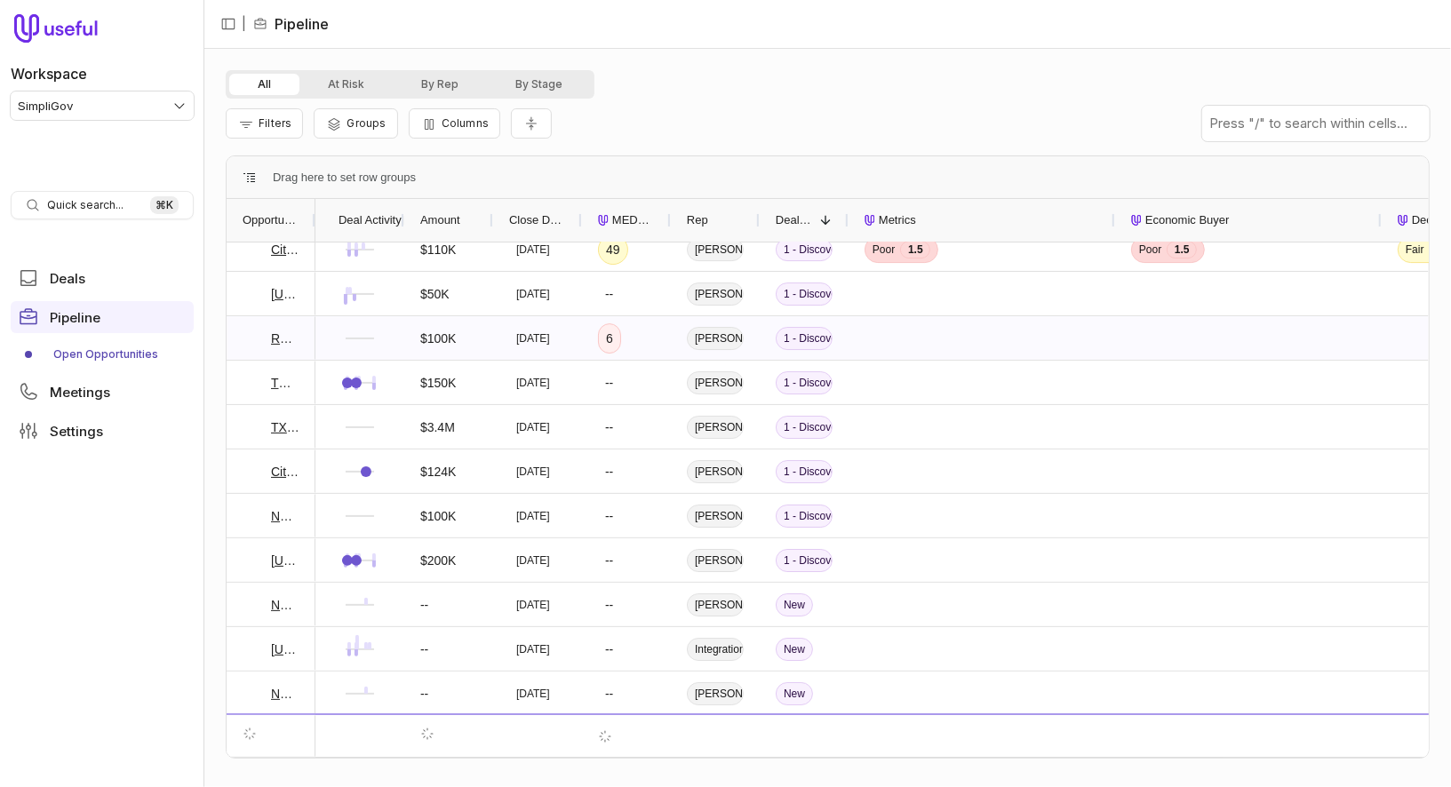
scroll to position [3350, 0]
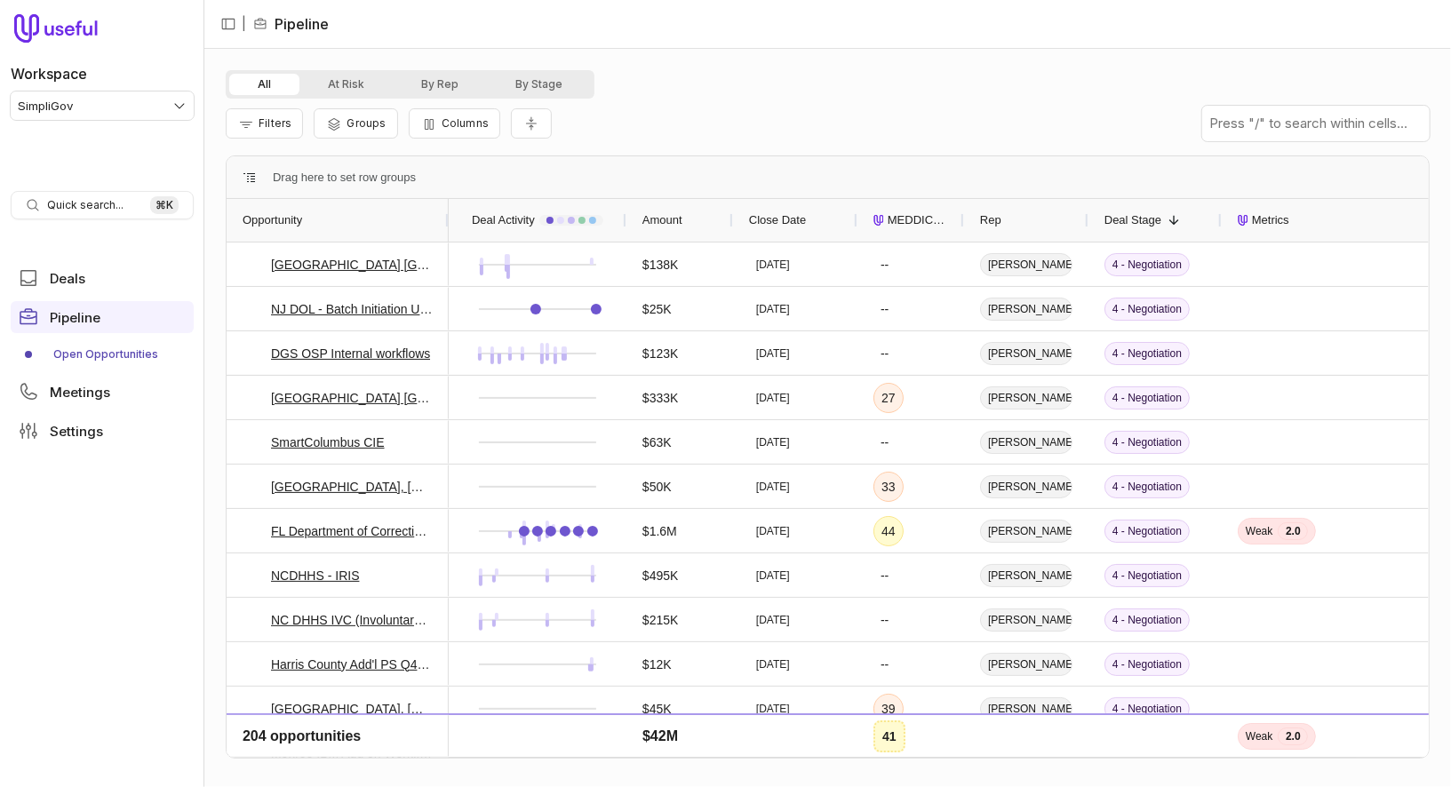
click at [916, 210] on span "MEDDICC Score" at bounding box center [917, 220] width 60 height 21
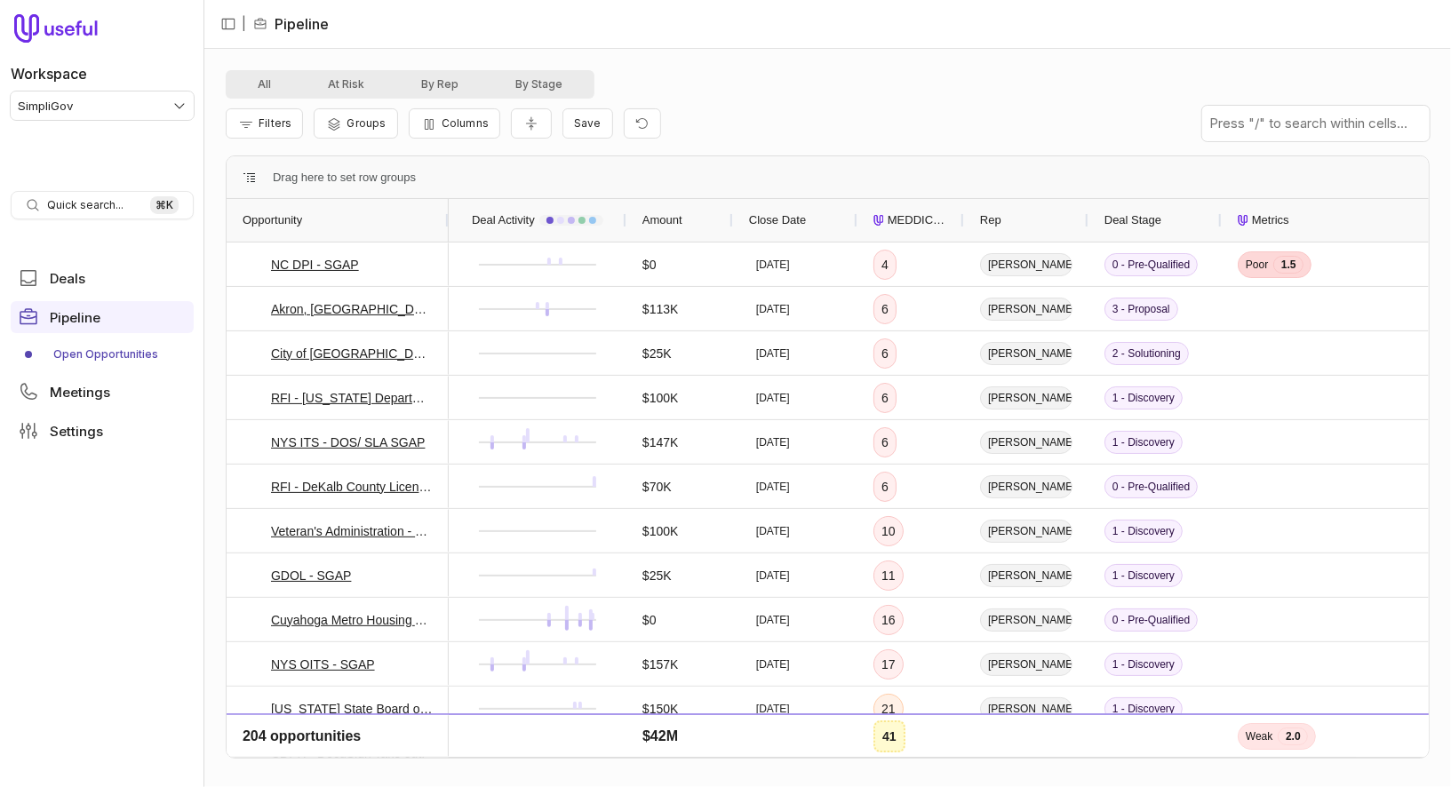
click at [916, 211] on span "MEDDICC Score" at bounding box center [917, 220] width 60 height 21
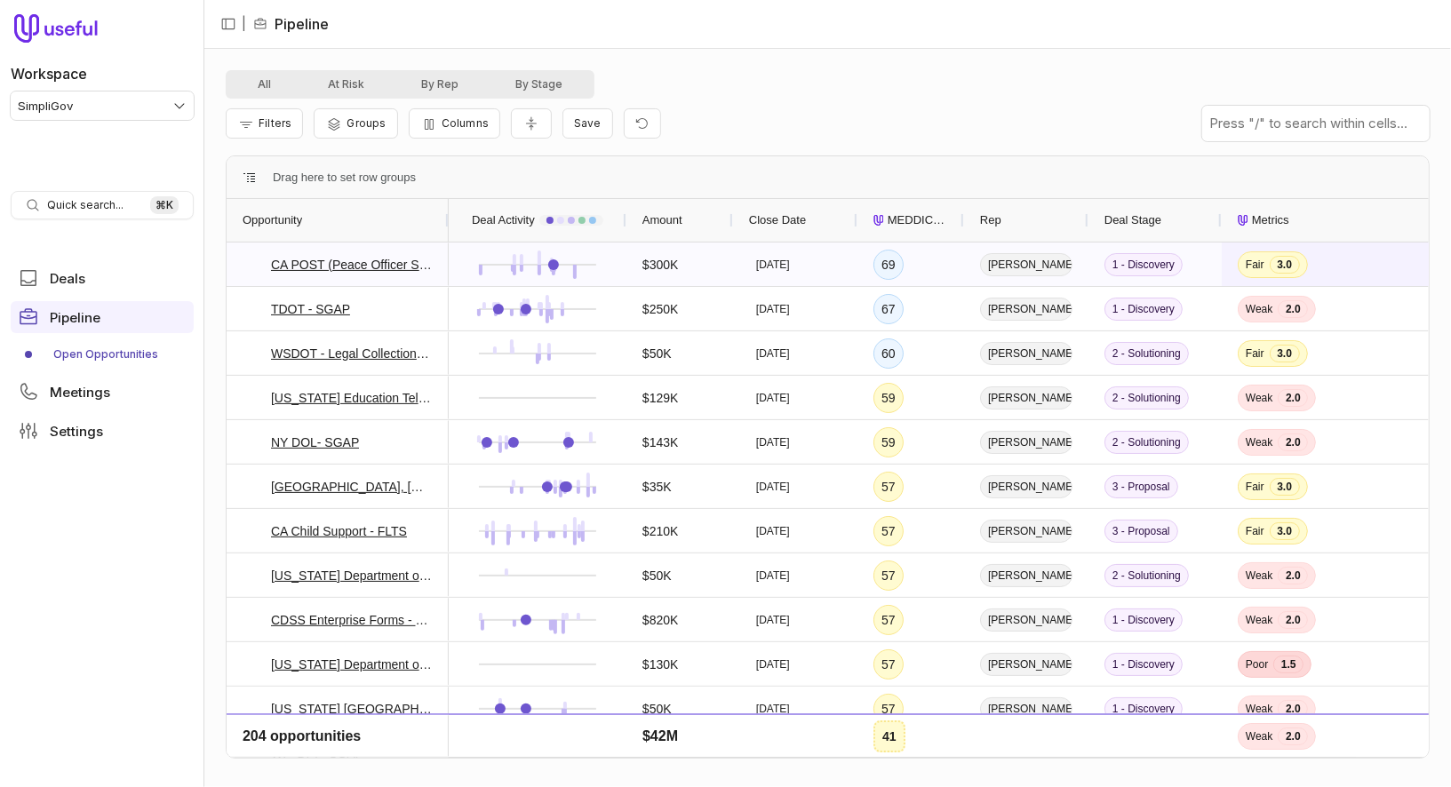
click at [1394, 259] on span "Fair 3.0" at bounding box center [1354, 264] width 235 height 42
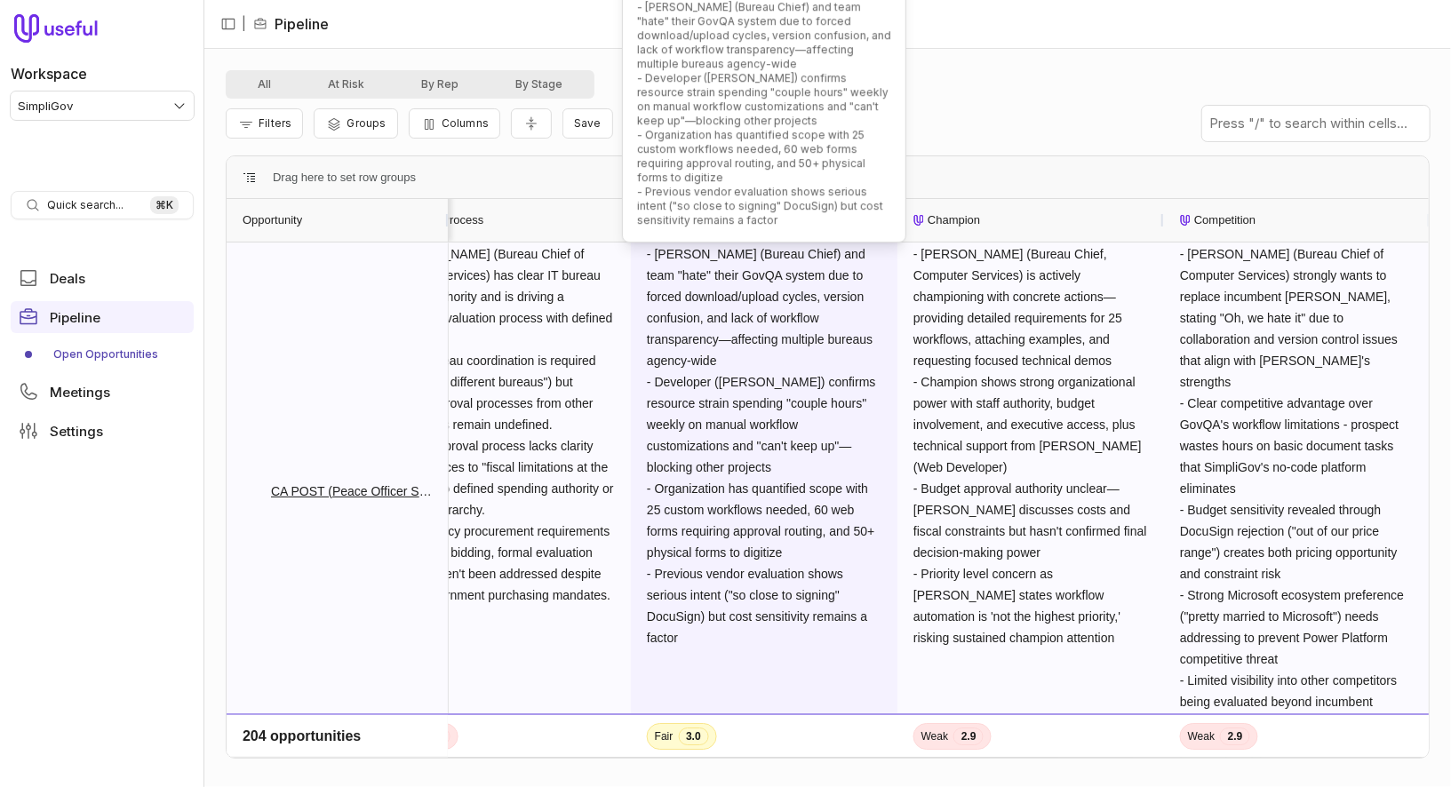
click at [736, 491] on span "- Anderson (Bureau Chief) and team "hate" their GovQA system due to forced down…" at bounding box center [763, 446] width 232 height 398
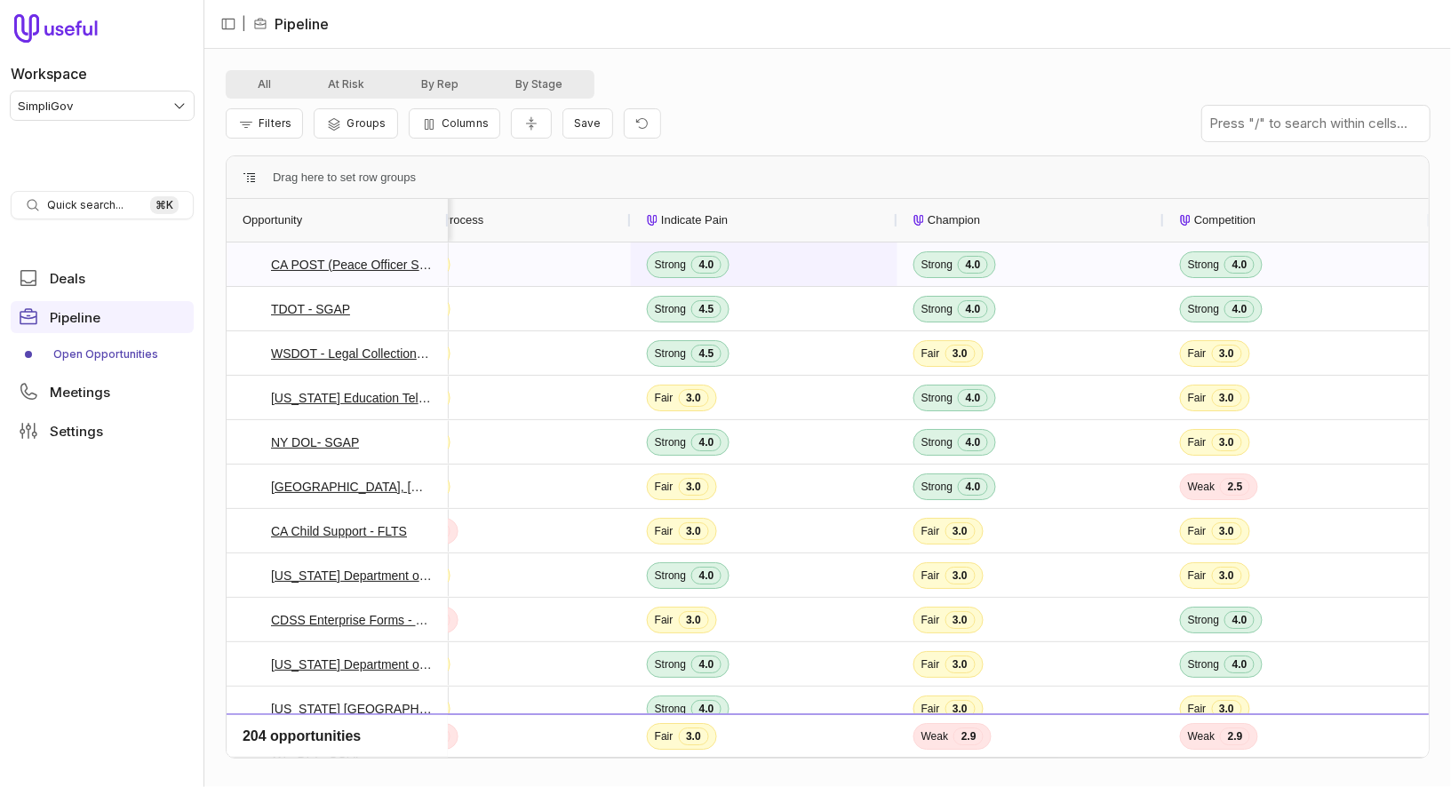
click at [769, 255] on span "Strong 4.0" at bounding box center [764, 264] width 235 height 42
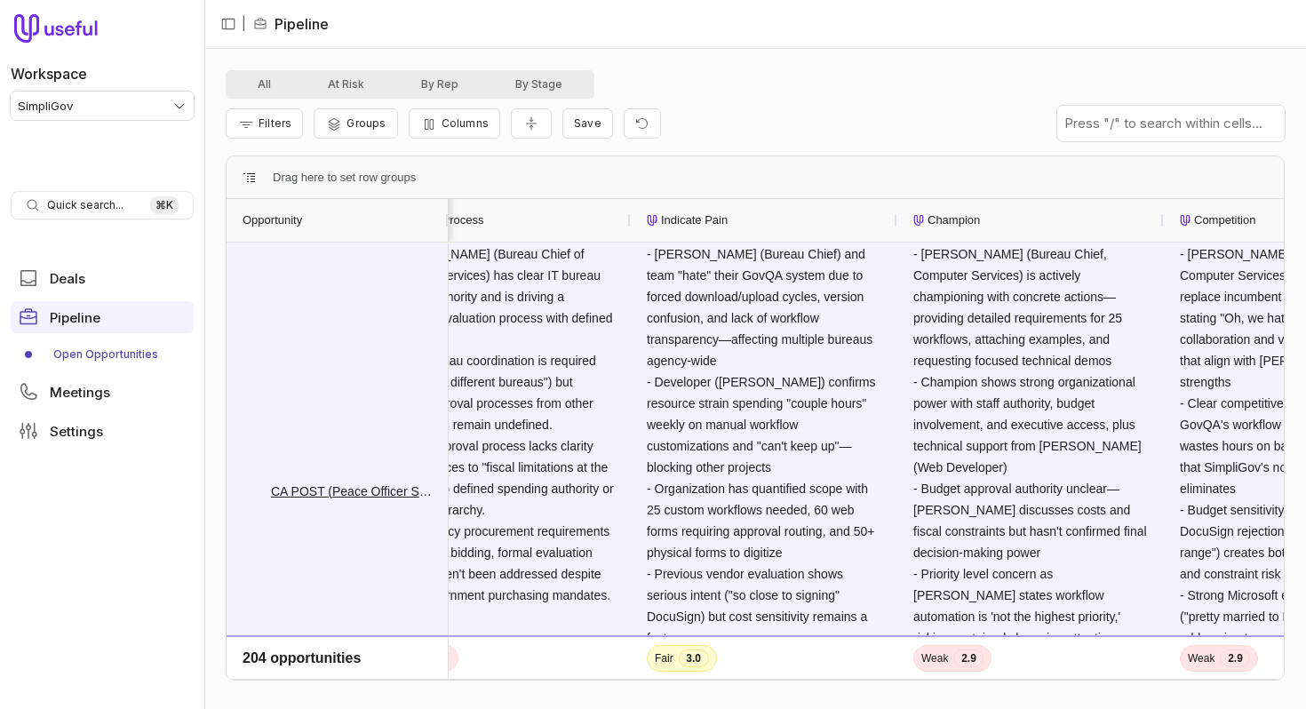
scroll to position [0, 1657]
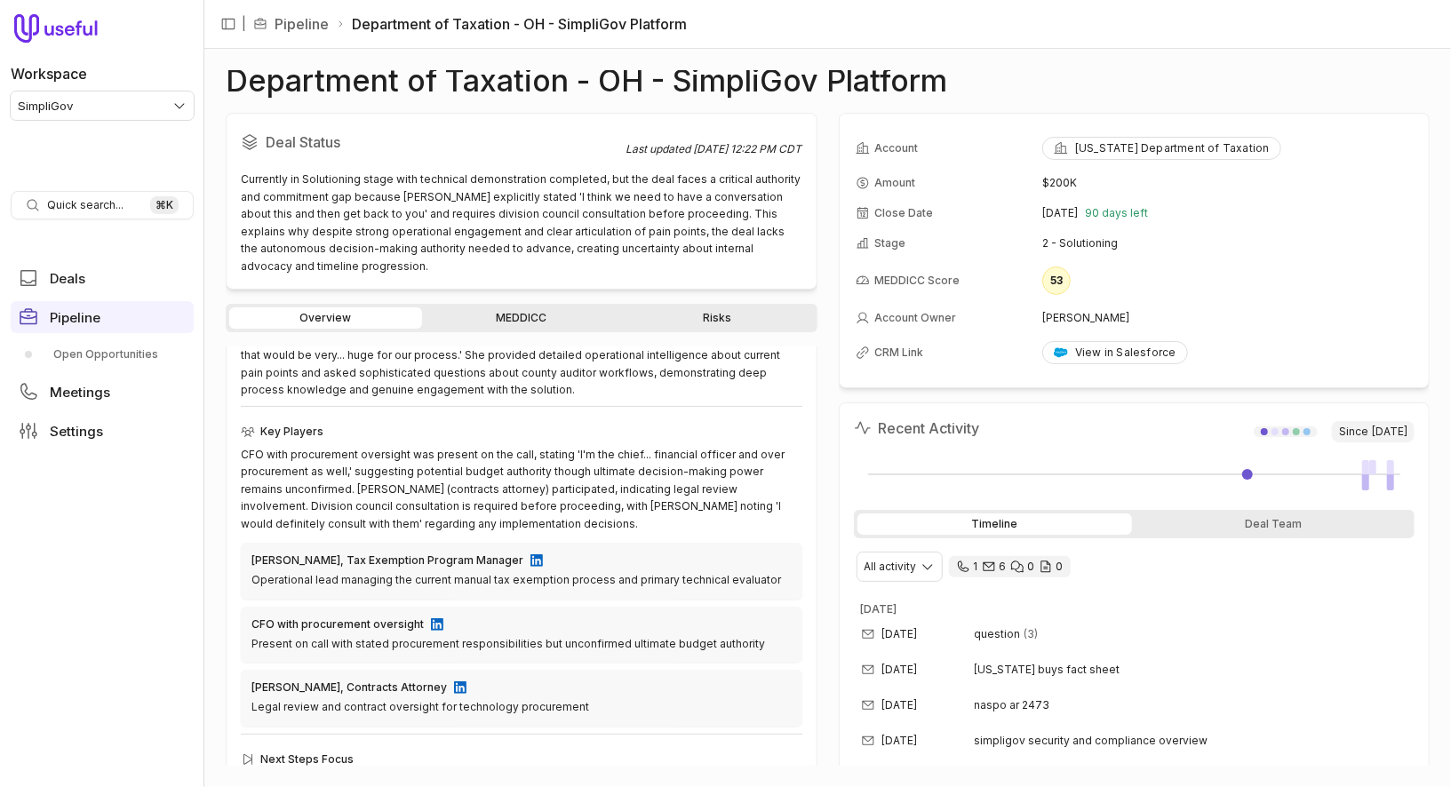
scroll to position [489, 0]
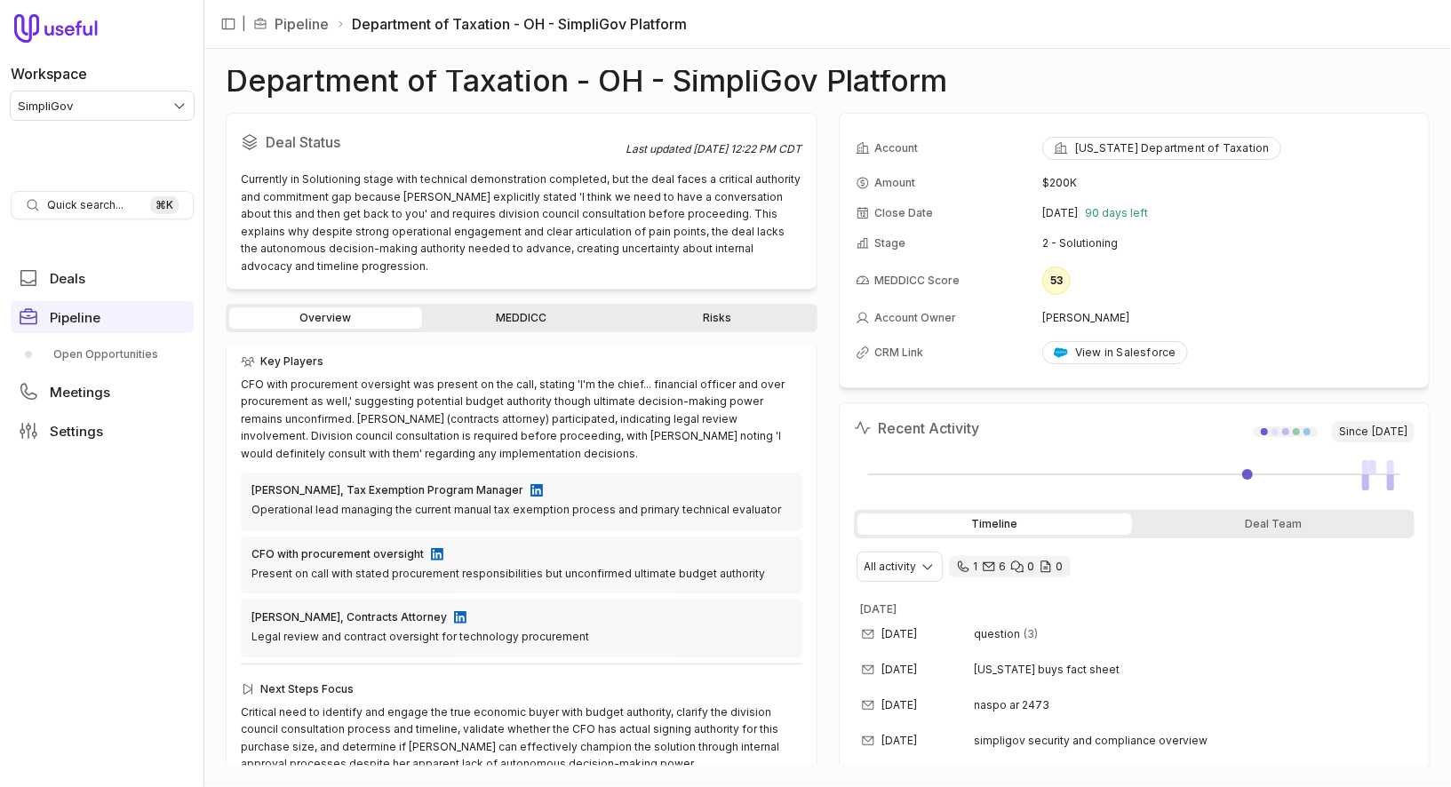
click at [540, 307] on link "MEDDICC" at bounding box center [521, 317] width 193 height 21
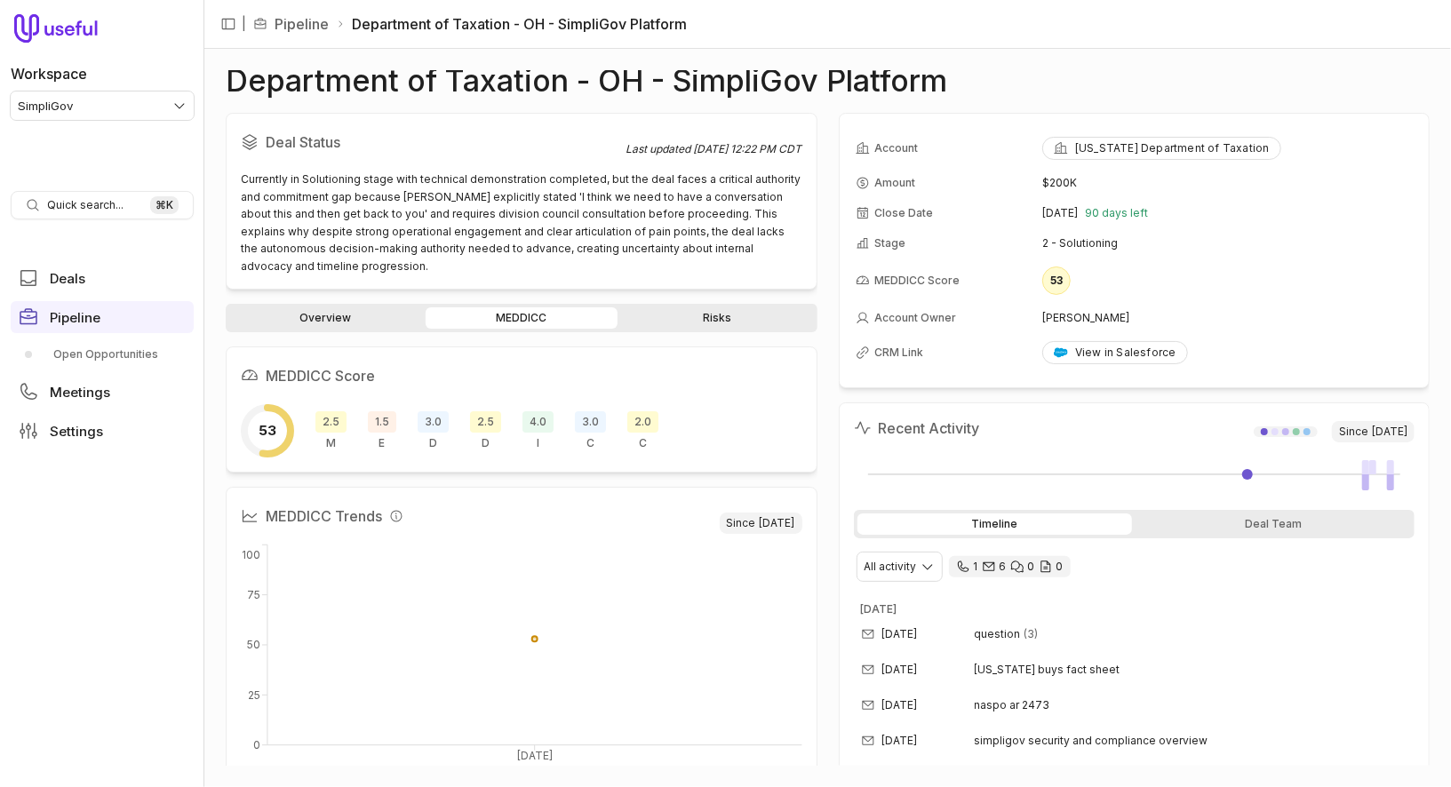
click at [774, 70] on h1 "Department of Taxation - OH - SimpliGov Platform" at bounding box center [586, 80] width 721 height 21
click at [817, 128] on div "Deal Status Last updated [DATE] 12:22 PM CDT Currently in Solutioning stage wit…" at bounding box center [828, 439] width 1204 height 653
click at [771, 90] on h1 "Department of Taxation - OH - SimpliGov Platform" at bounding box center [586, 80] width 721 height 21
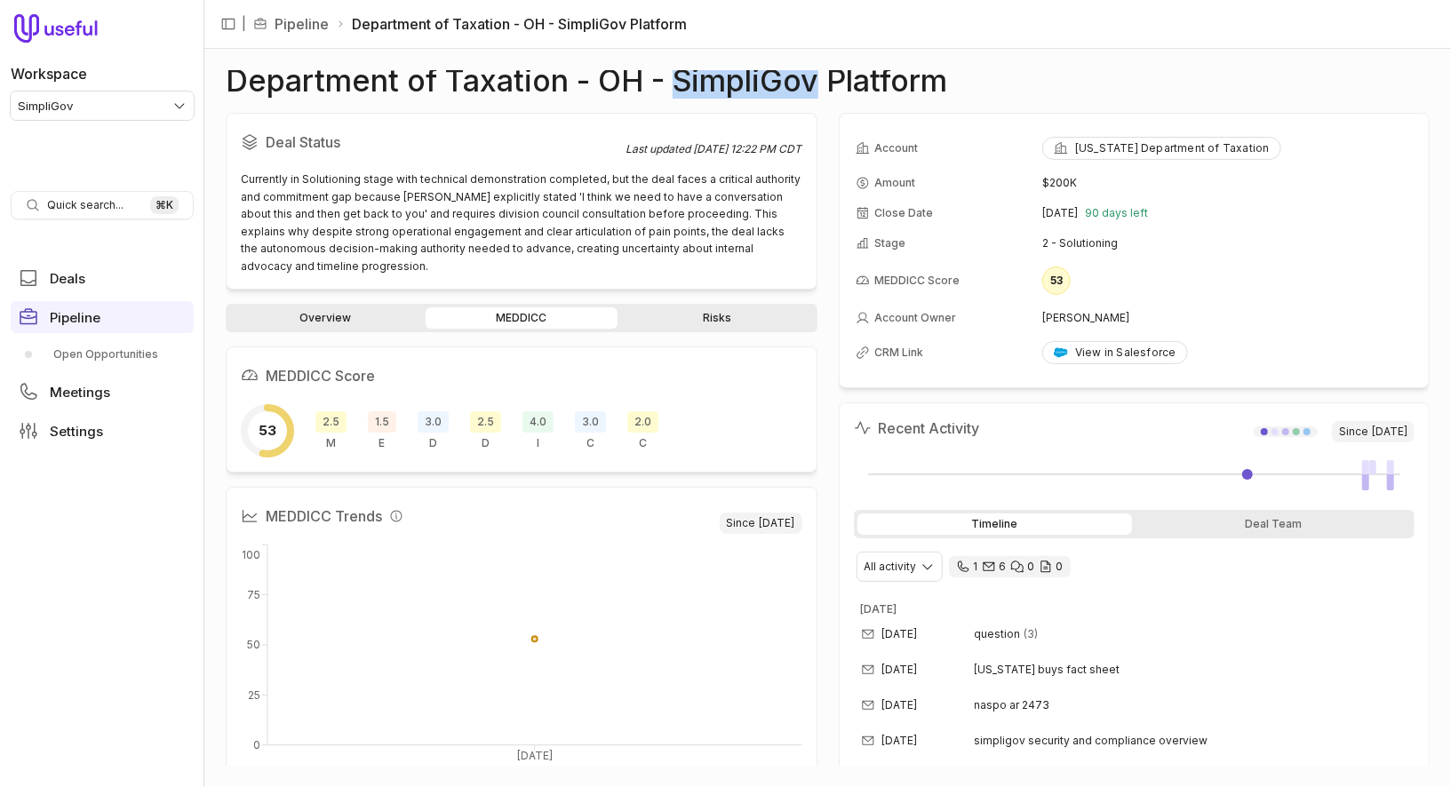
click at [771, 90] on h1 "Department of Taxation - OH - SimpliGov Platform" at bounding box center [586, 80] width 721 height 21
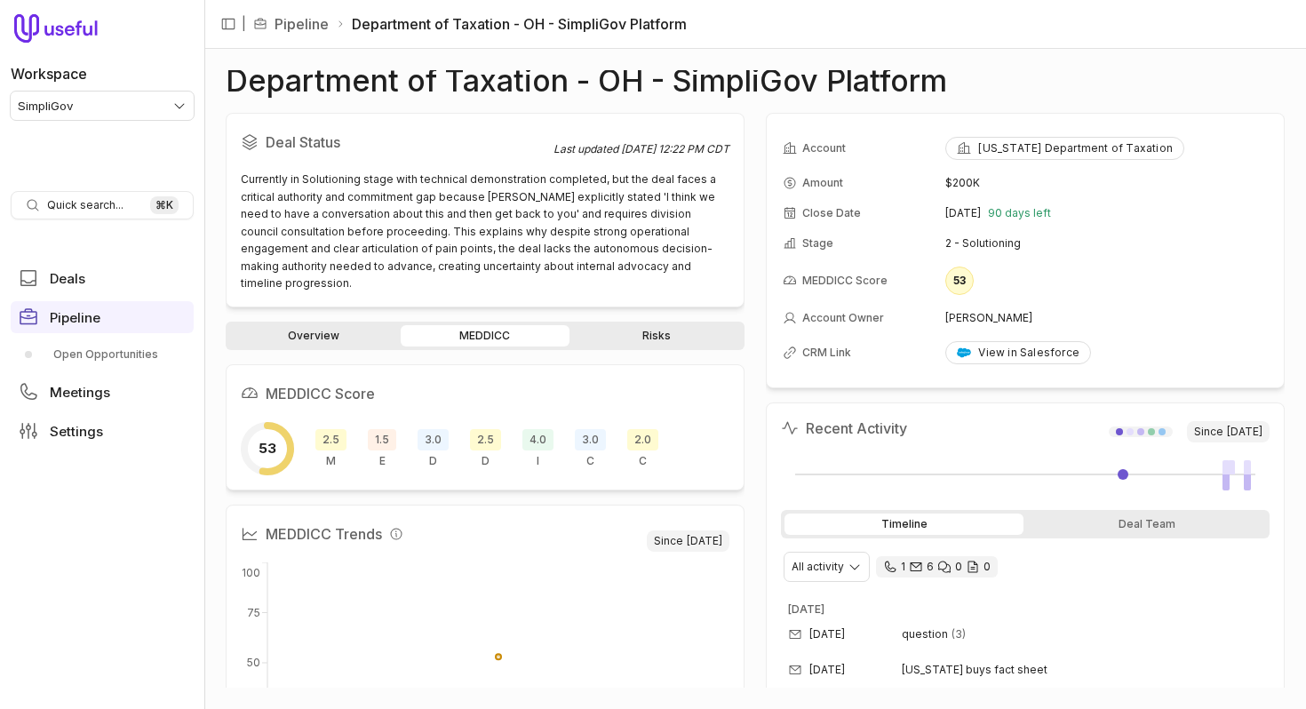
click at [755, 154] on div "Deal Status Last updated [DATE] 12:22 PM CDT Currently in Solutioning stage wit…" at bounding box center [755, 400] width 1059 height 575
click at [751, 297] on div "Deal Status Last updated [DATE] 12:22 PM CDT Currently in Solutioning stage wit…" at bounding box center [755, 400] width 1059 height 575
click at [326, 29] on link "Pipeline" at bounding box center [301, 23] width 54 height 21
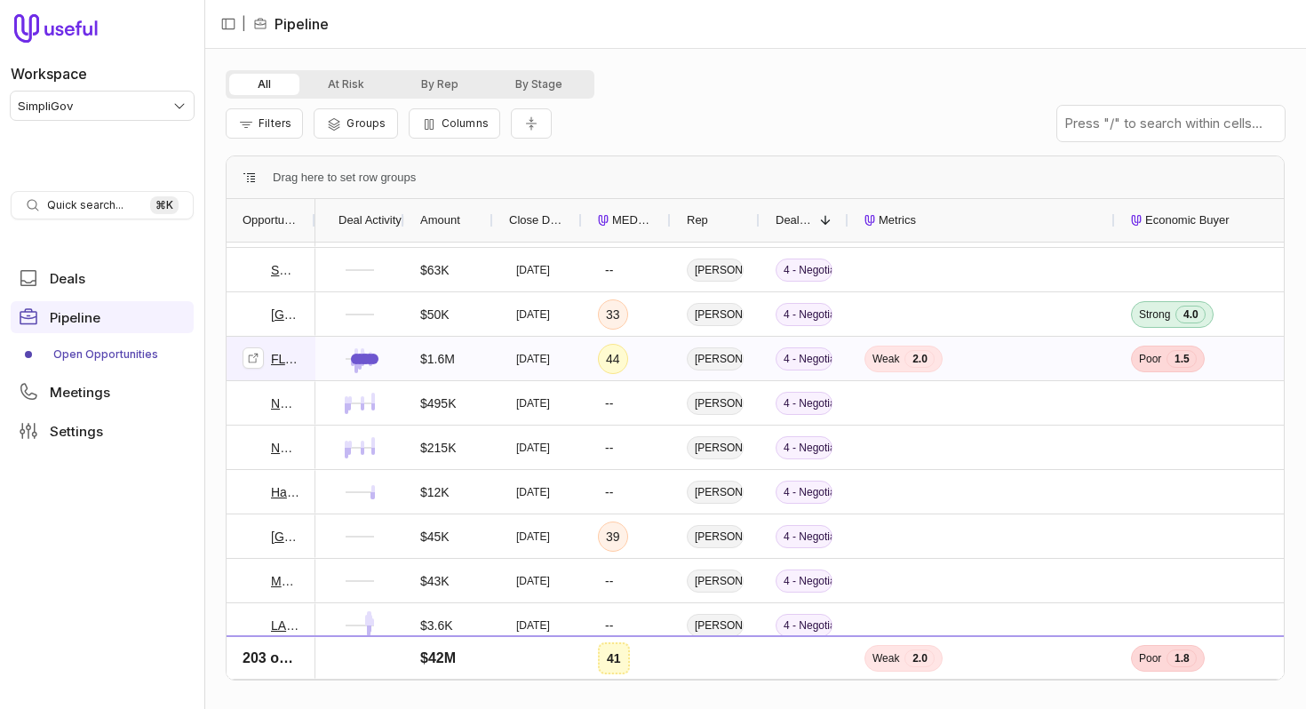
click at [279, 362] on link "FL Department of Corrections - Y26/27 ELA Unlimited Workflow Initiations Upsell" at bounding box center [285, 358] width 28 height 21
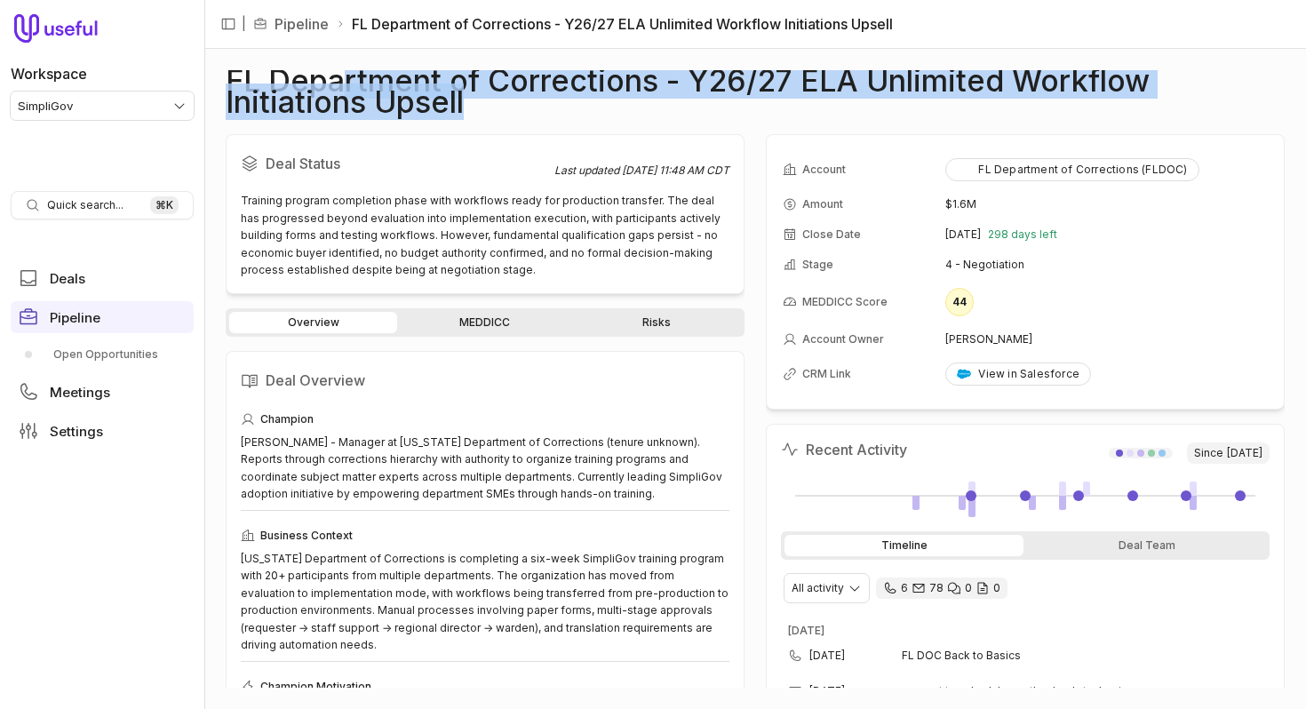
drag, startPoint x: 648, startPoint y: 122, endPoint x: 345, endPoint y: 81, distance: 306.5
click at [345, 81] on div "FL Department of Corrections - Y26/27 ELA Unlimited Workflow Initiations Upsell…" at bounding box center [755, 378] width 1059 height 617
click at [345, 81] on h1 "FL Department of Corrections - Y26/27 ELA Unlimited Workflow Initiations Upsell" at bounding box center [755, 91] width 1059 height 43
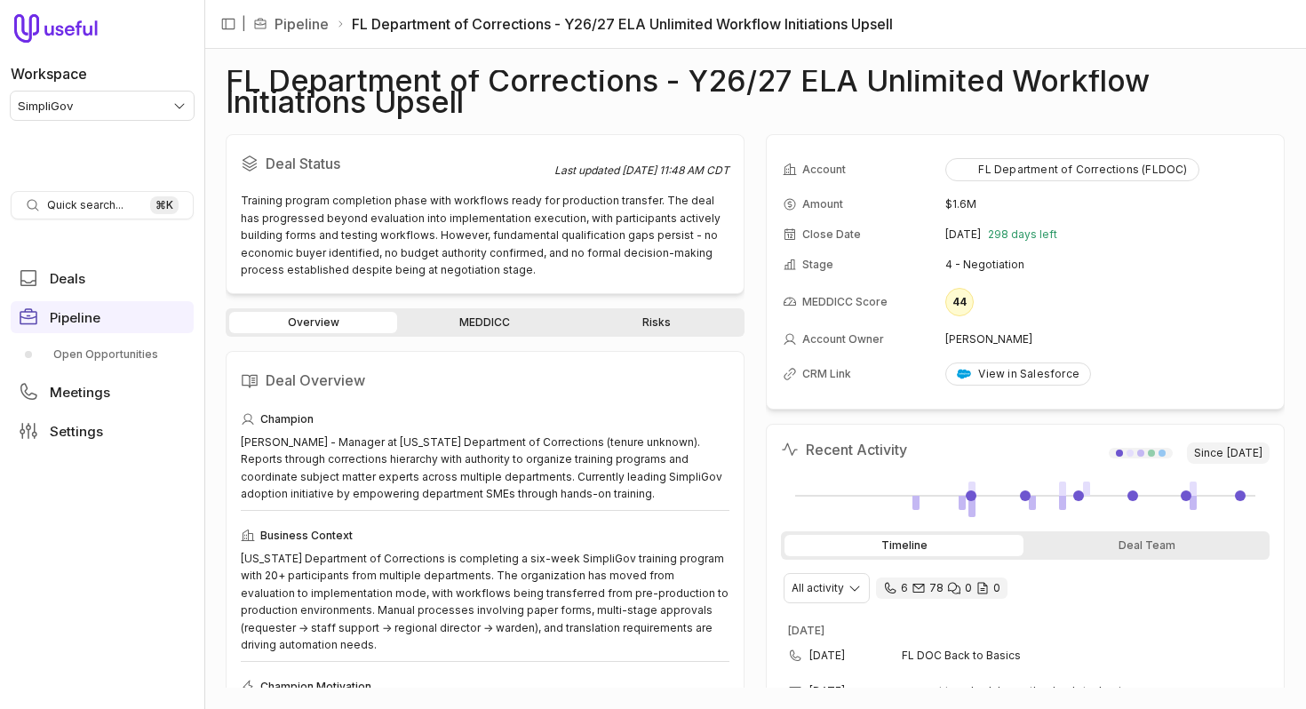
click at [345, 79] on h1 "FL Department of Corrections - Y26/27 ELA Unlimited Workflow Initiations Upsell" at bounding box center [755, 91] width 1059 height 43
